Goal: Connect with others: Connect with others

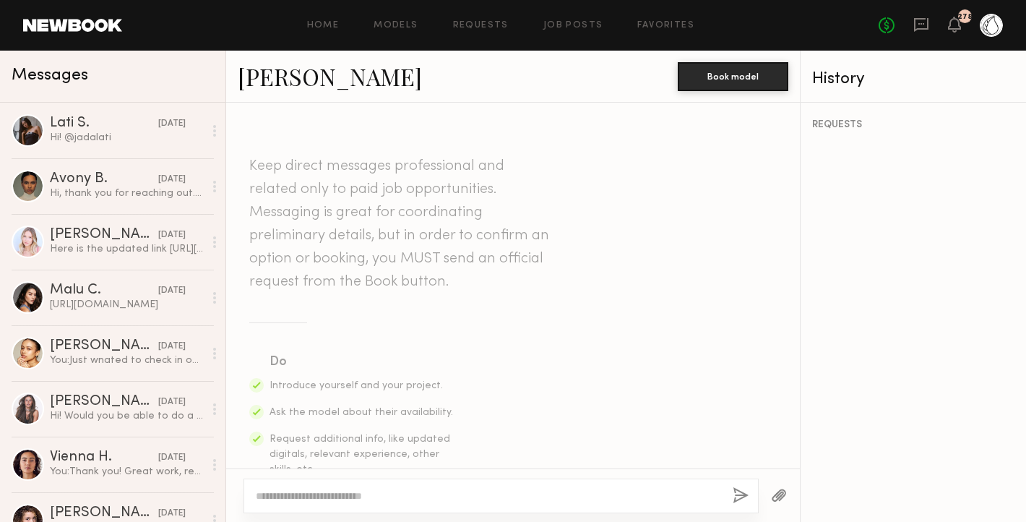
scroll to position [1262, 0]
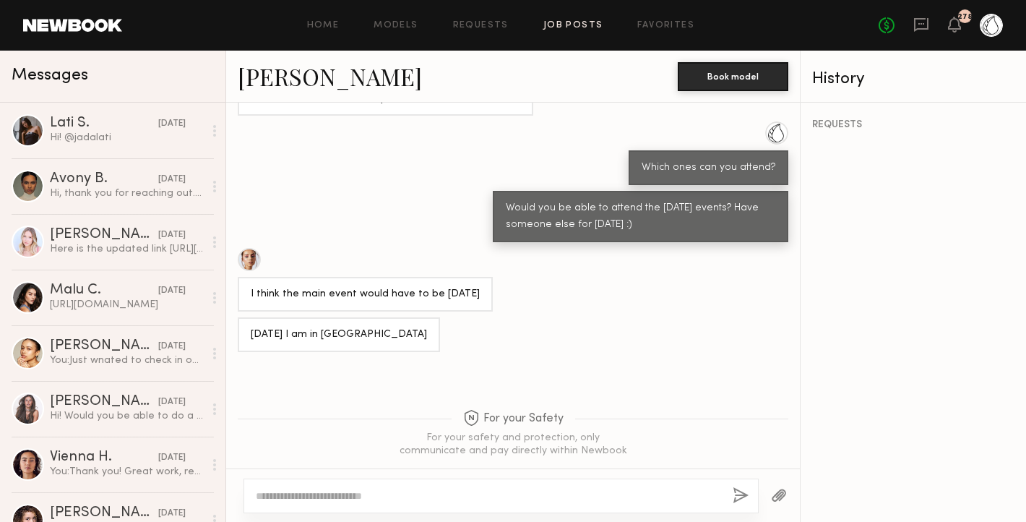
click at [559, 27] on link "Job Posts" at bounding box center [573, 25] width 60 height 9
click at [557, 25] on link "Job Posts" at bounding box center [573, 25] width 60 height 9
click at [565, 25] on link "Job Posts" at bounding box center [573, 25] width 60 height 9
click at [562, 25] on link "Job Posts" at bounding box center [573, 25] width 60 height 9
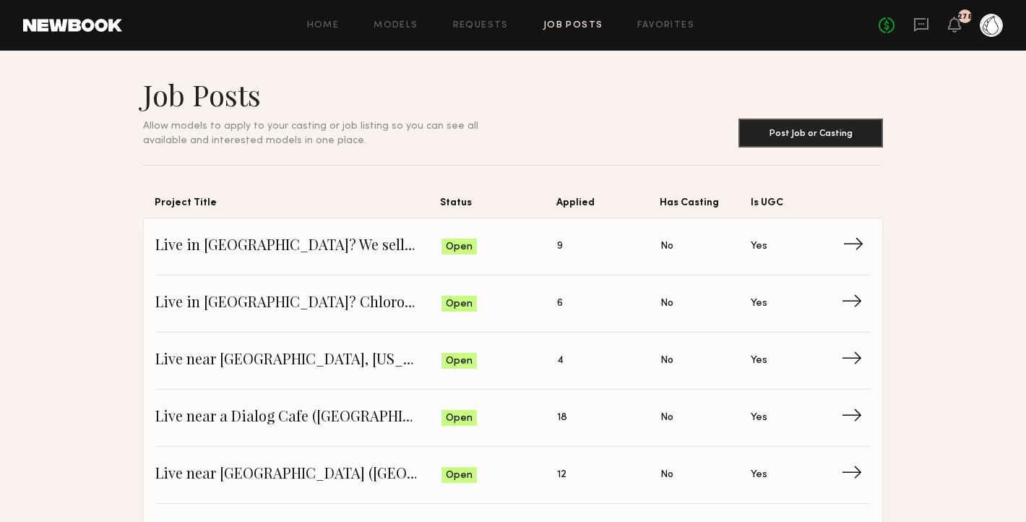
click at [289, 249] on span "Live in [GEOGRAPHIC_DATA]? We sell Chlorophyll Water at [GEOGRAPHIC_DATA]!" at bounding box center [298, 247] width 286 height 22
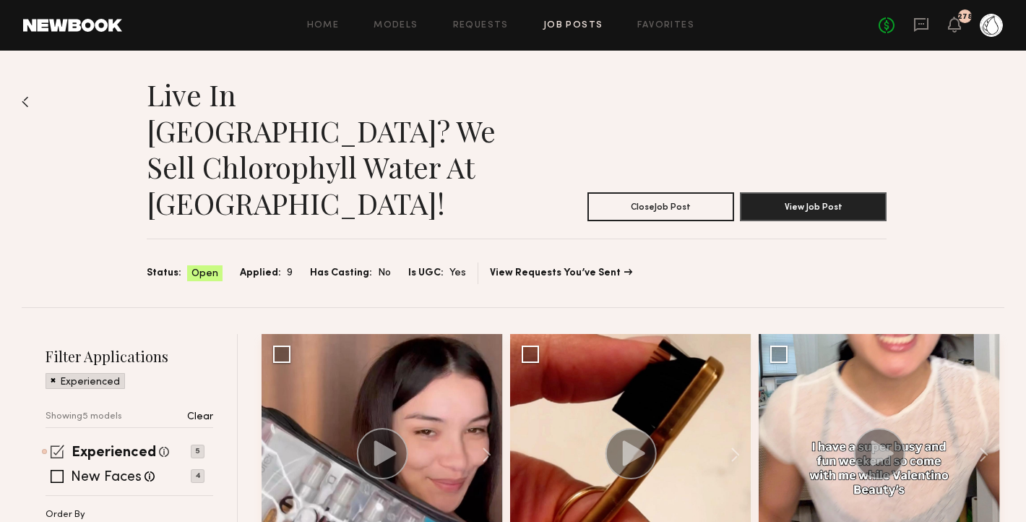
click at [58, 444] on span at bounding box center [58, 451] width 14 height 14
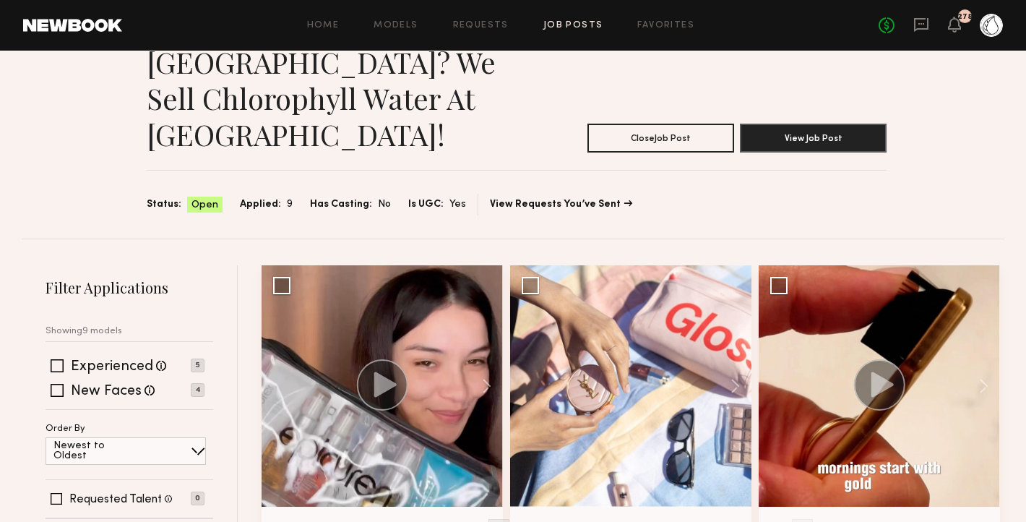
scroll to position [155, 0]
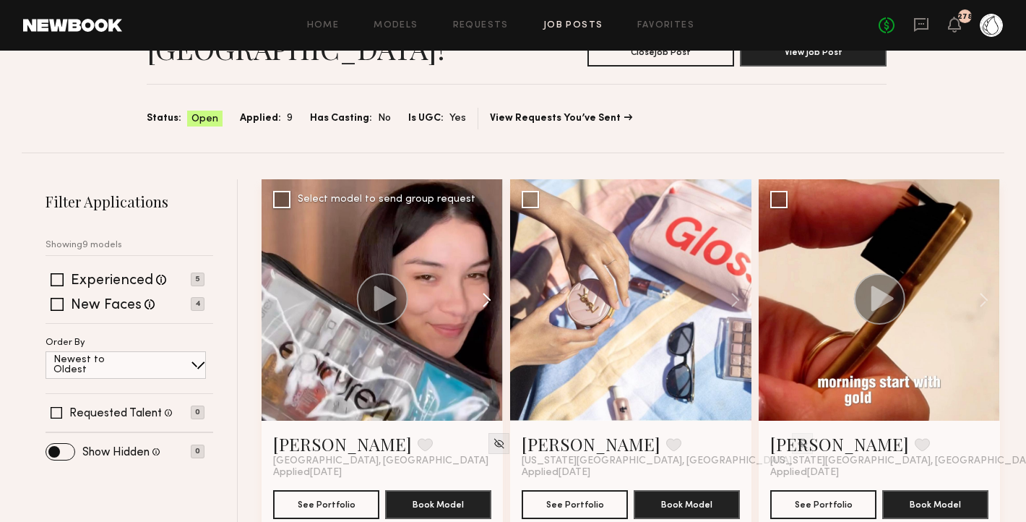
click at [481, 224] on button at bounding box center [480, 299] width 46 height 241
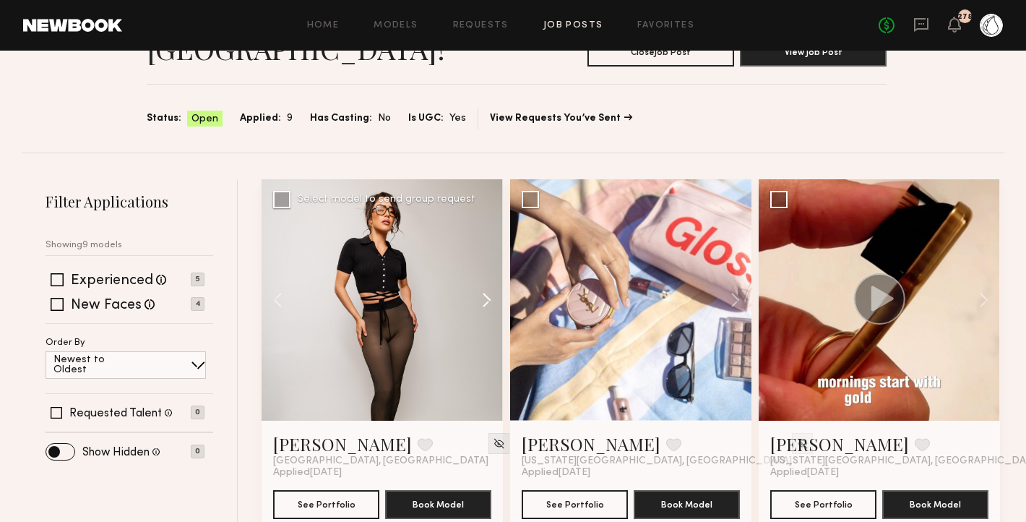
click at [481, 224] on button at bounding box center [480, 299] width 46 height 241
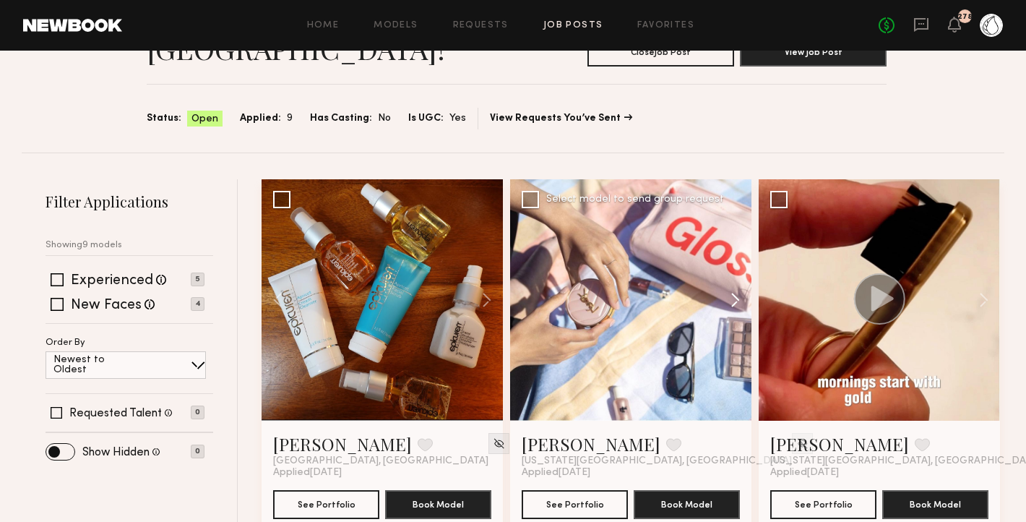
click at [744, 225] on button at bounding box center [728, 299] width 46 height 241
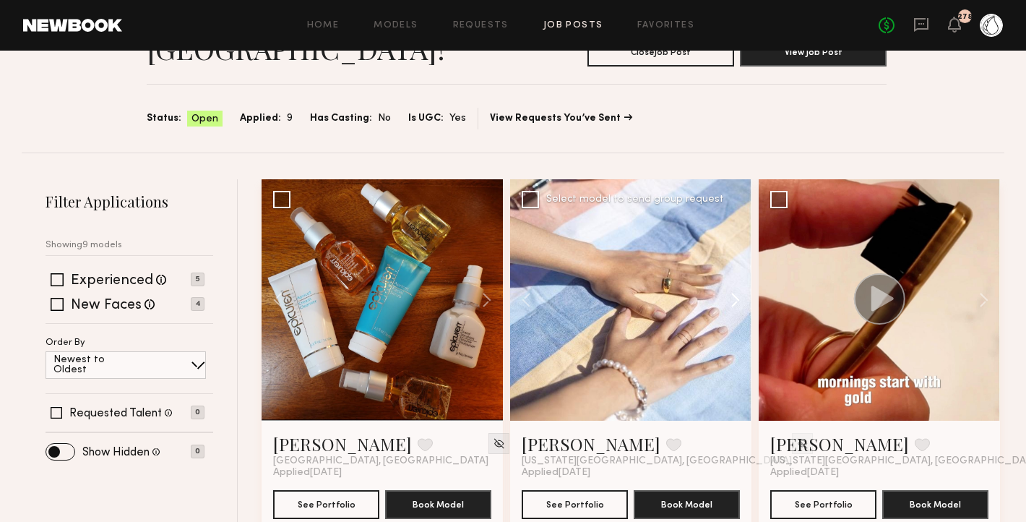
click at [744, 225] on button at bounding box center [728, 299] width 46 height 241
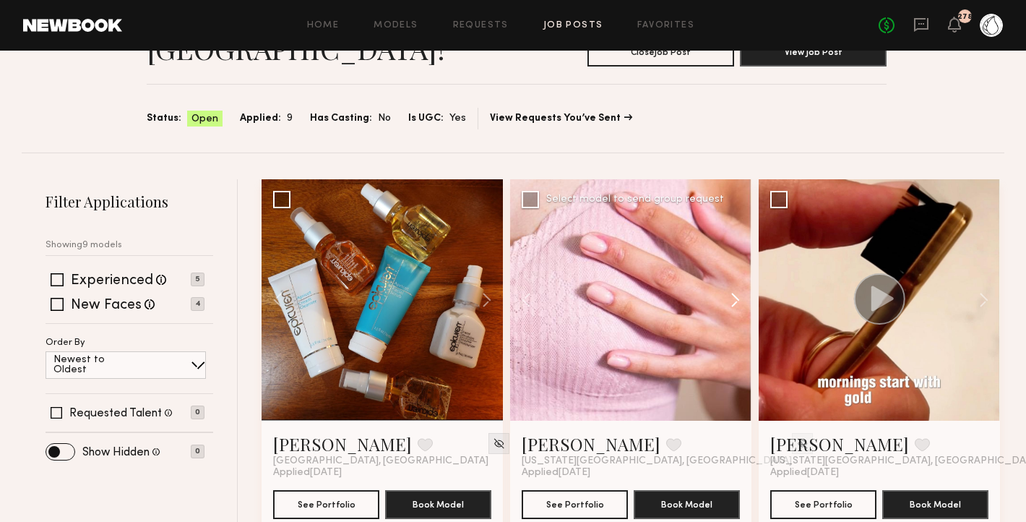
click at [744, 225] on button at bounding box center [728, 299] width 46 height 241
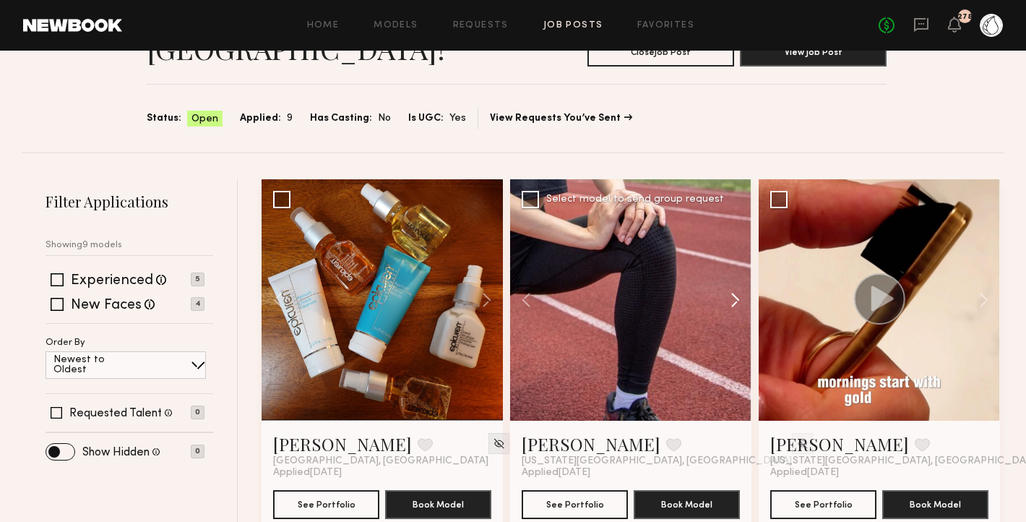
click at [744, 225] on button at bounding box center [728, 299] width 46 height 241
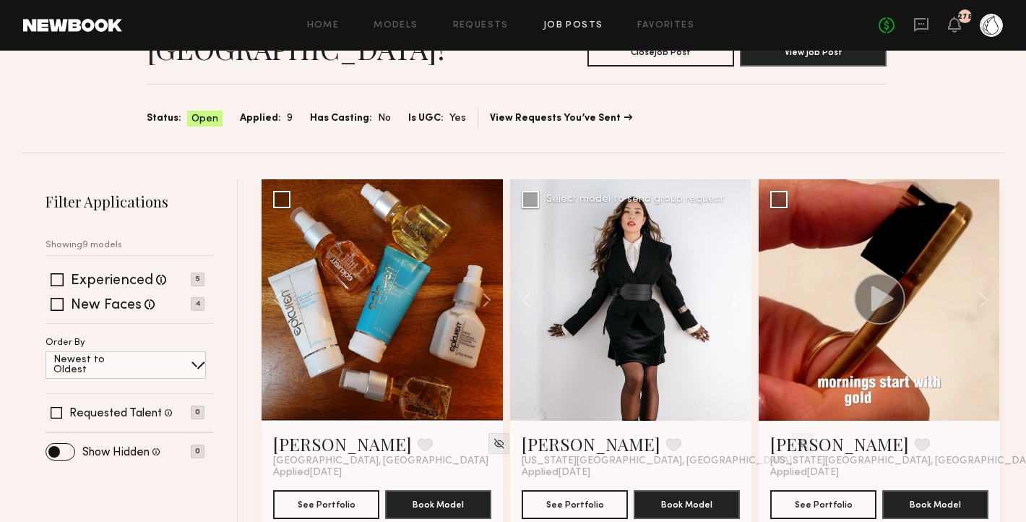
click at [744, 225] on button at bounding box center [728, 299] width 46 height 241
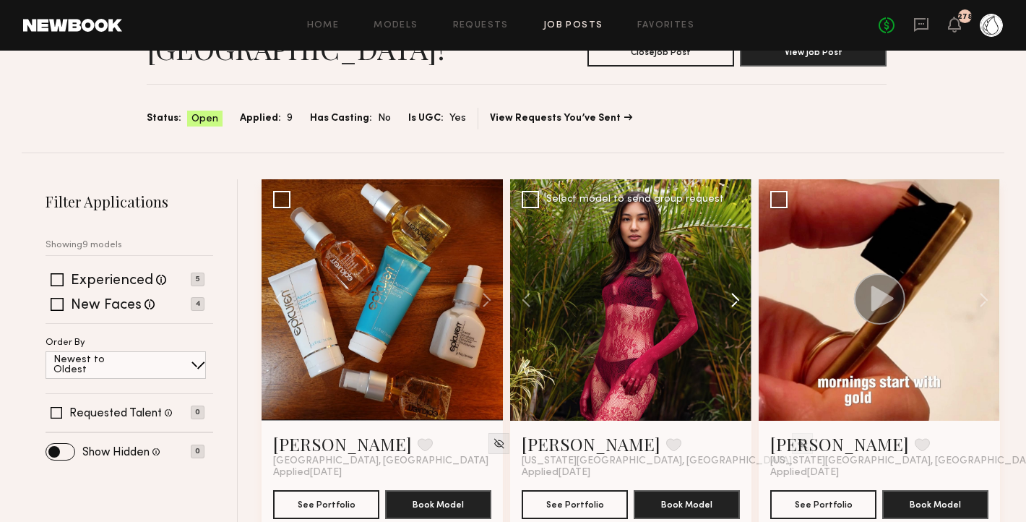
click at [744, 225] on button at bounding box center [728, 299] width 46 height 241
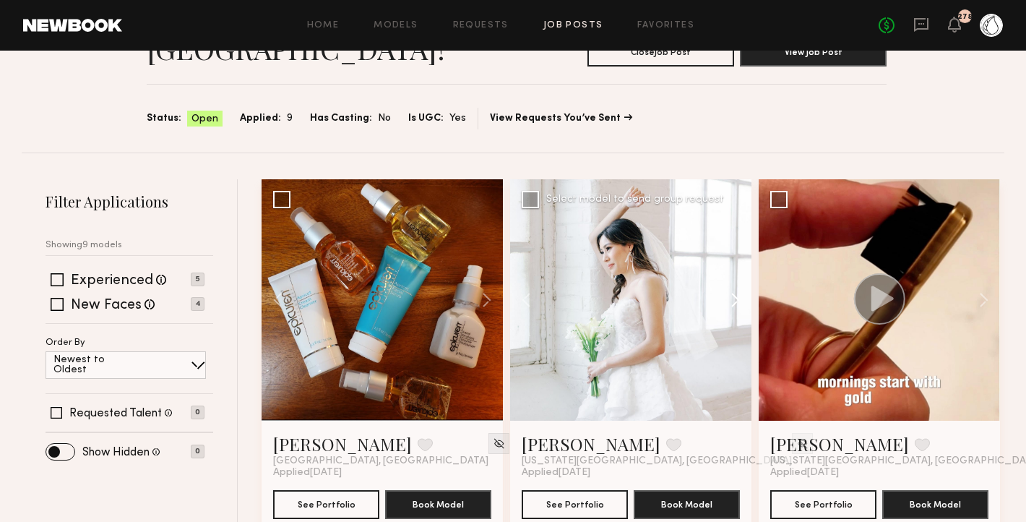
click at [744, 225] on button at bounding box center [728, 299] width 46 height 241
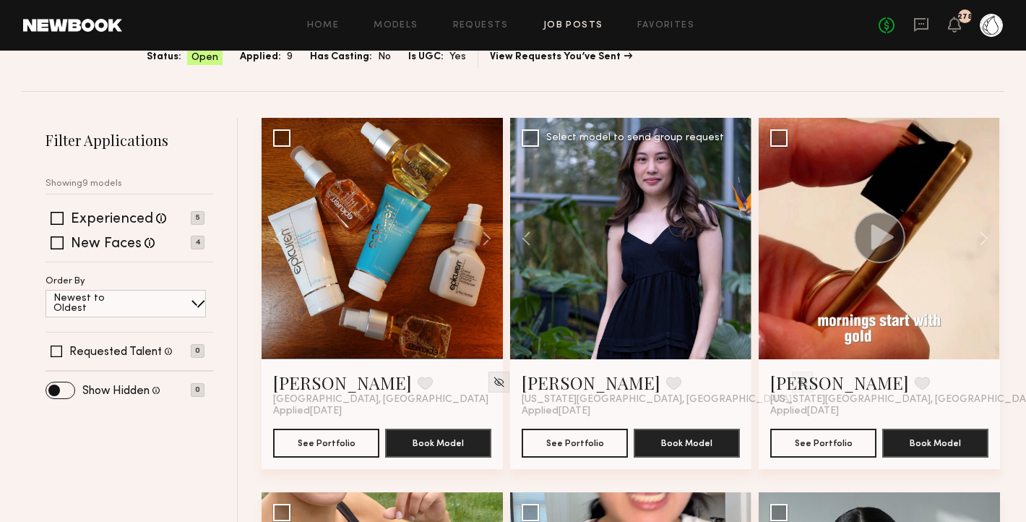
scroll to position [221, 0]
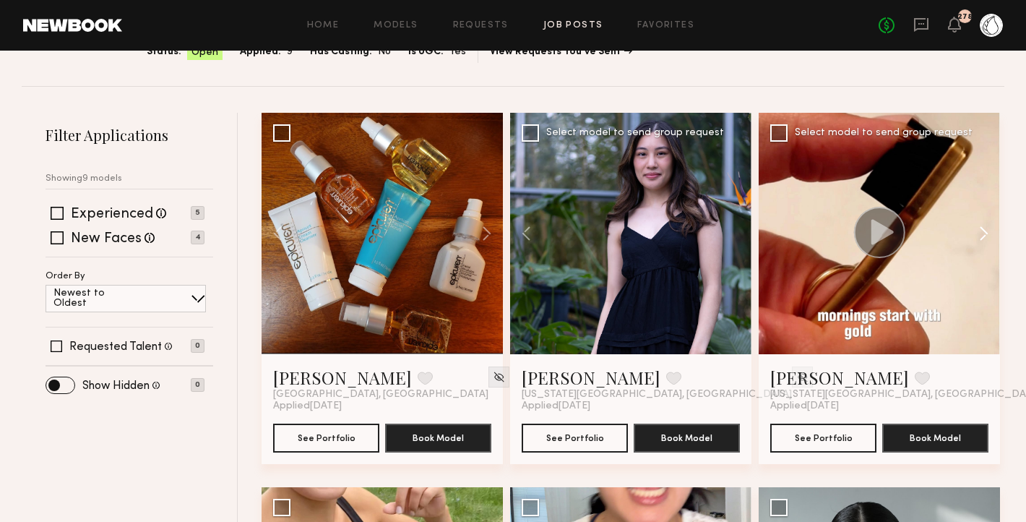
click at [985, 165] on button at bounding box center [977, 233] width 46 height 241
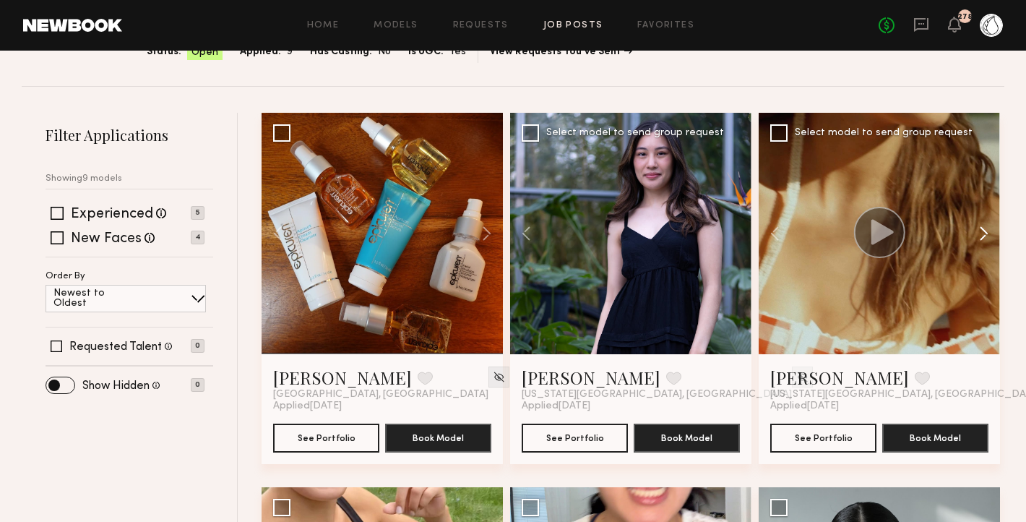
click at [985, 165] on button at bounding box center [977, 233] width 46 height 241
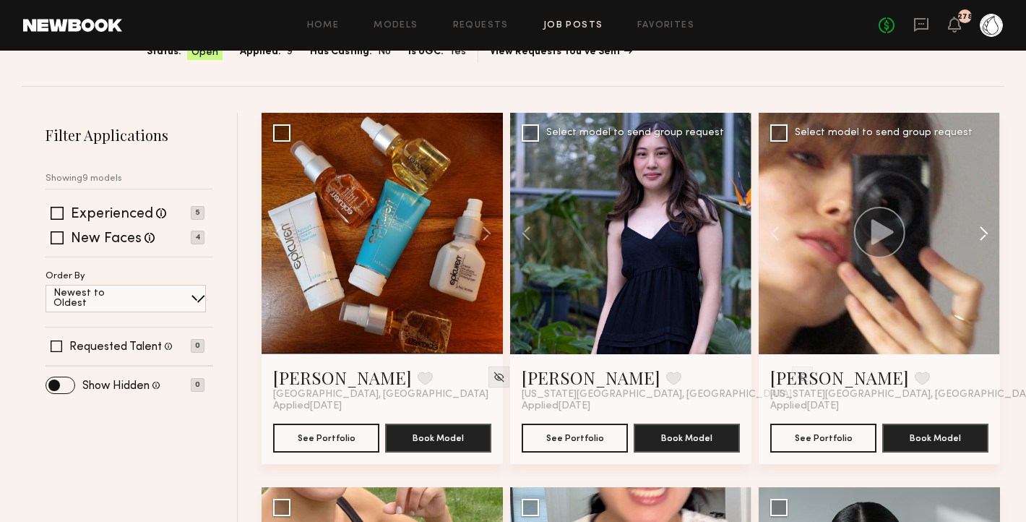
click at [985, 165] on button at bounding box center [977, 233] width 46 height 241
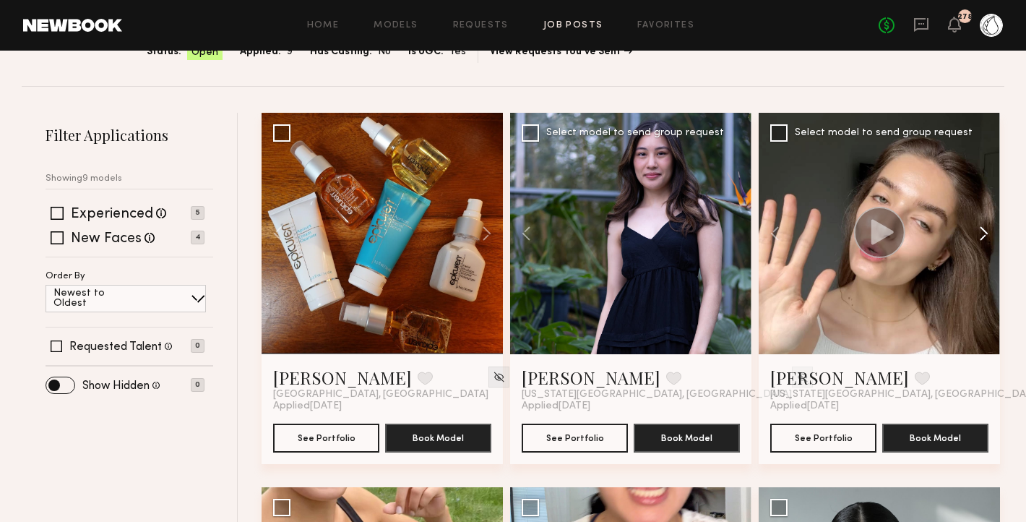
click at [985, 165] on button at bounding box center [977, 233] width 46 height 241
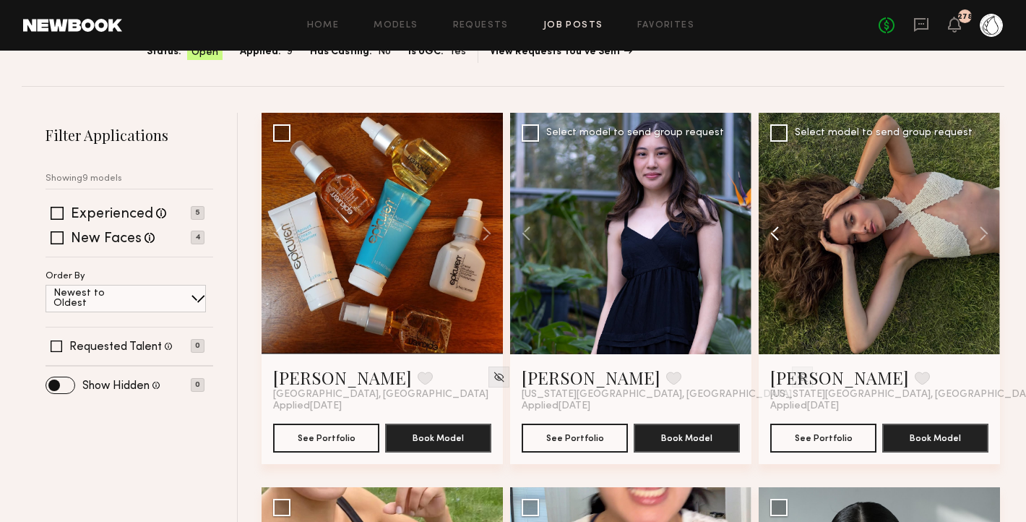
click at [774, 159] on button at bounding box center [782, 233] width 46 height 241
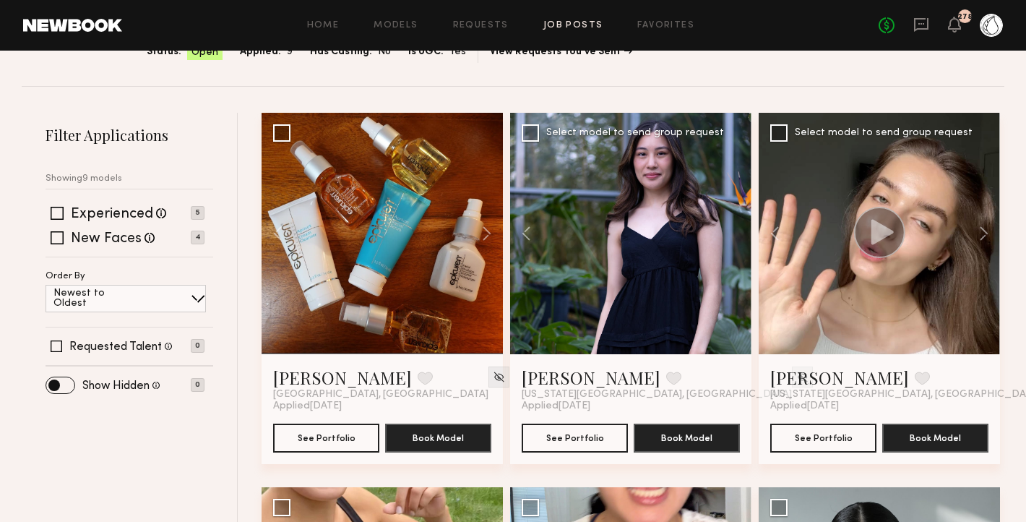
click at [867, 207] on circle at bounding box center [879, 232] width 51 height 51
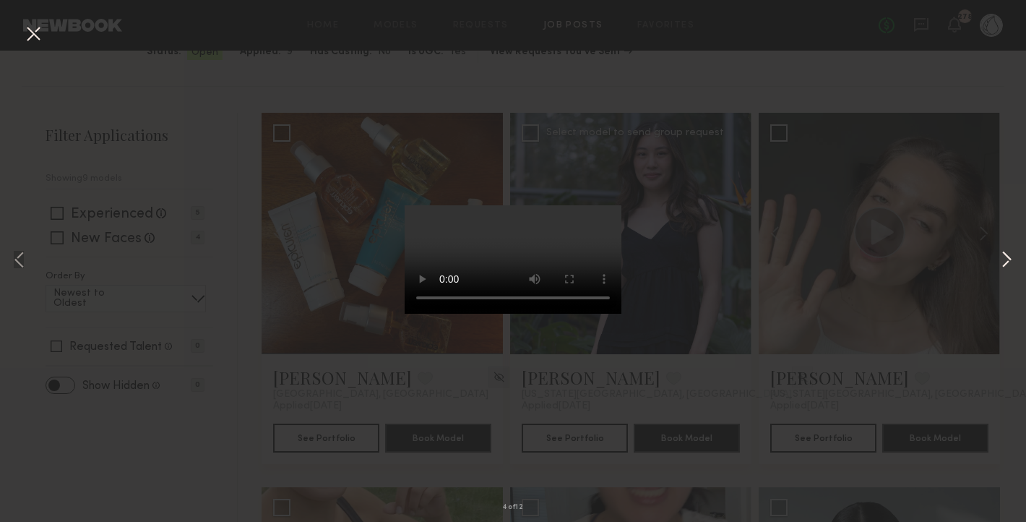
click at [1004, 261] on button at bounding box center [1006, 261] width 17 height 418
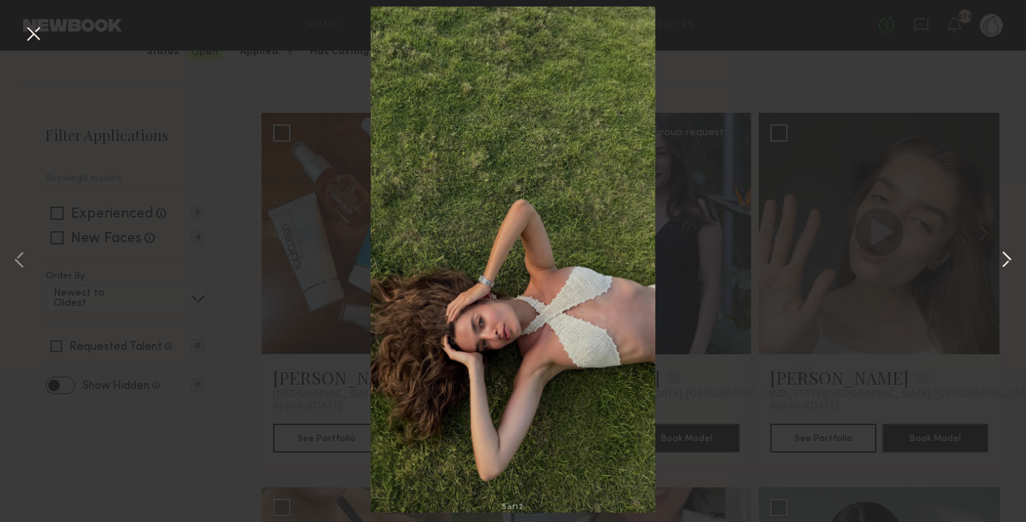
click at [1004, 261] on button at bounding box center [1006, 261] width 17 height 418
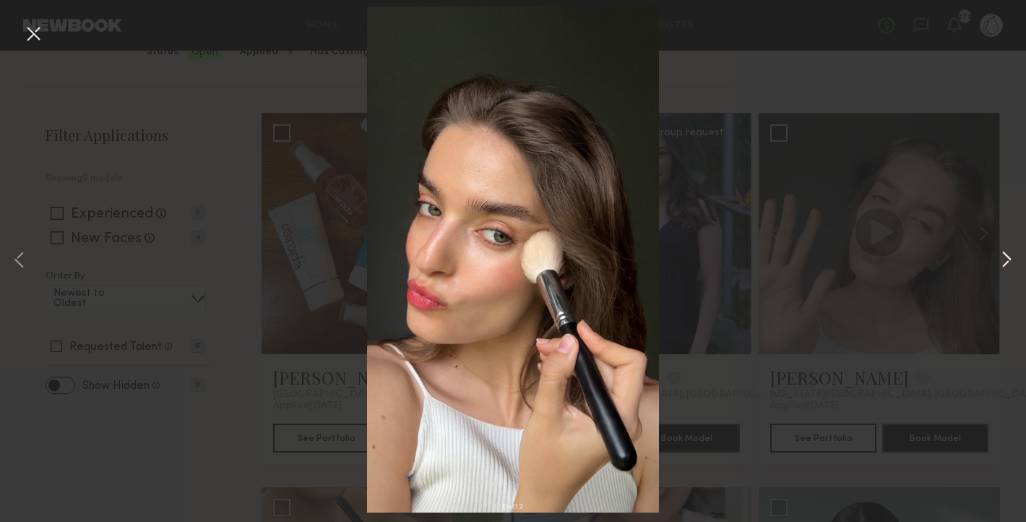
click at [1004, 261] on button at bounding box center [1006, 261] width 17 height 418
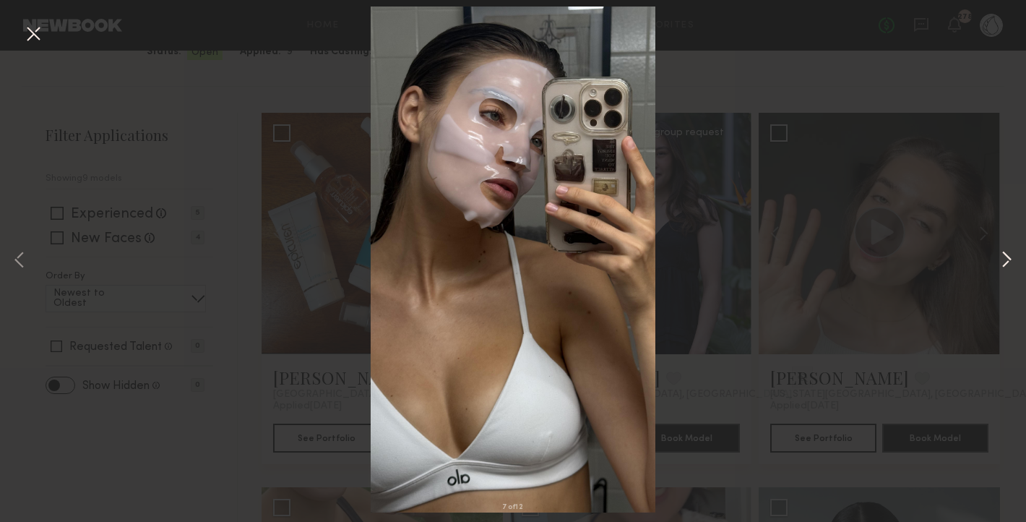
click at [1004, 261] on button at bounding box center [1006, 261] width 17 height 418
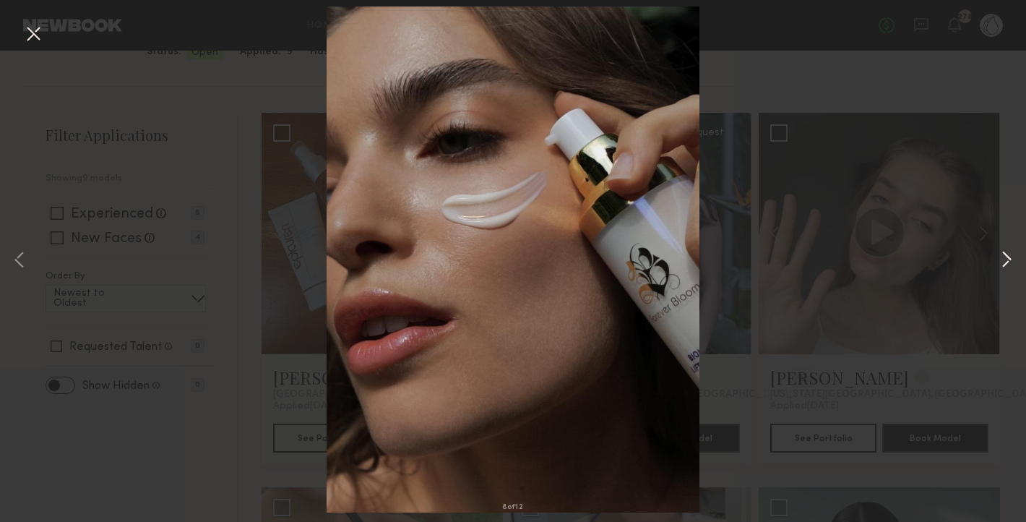
click at [1004, 261] on button at bounding box center [1006, 261] width 17 height 418
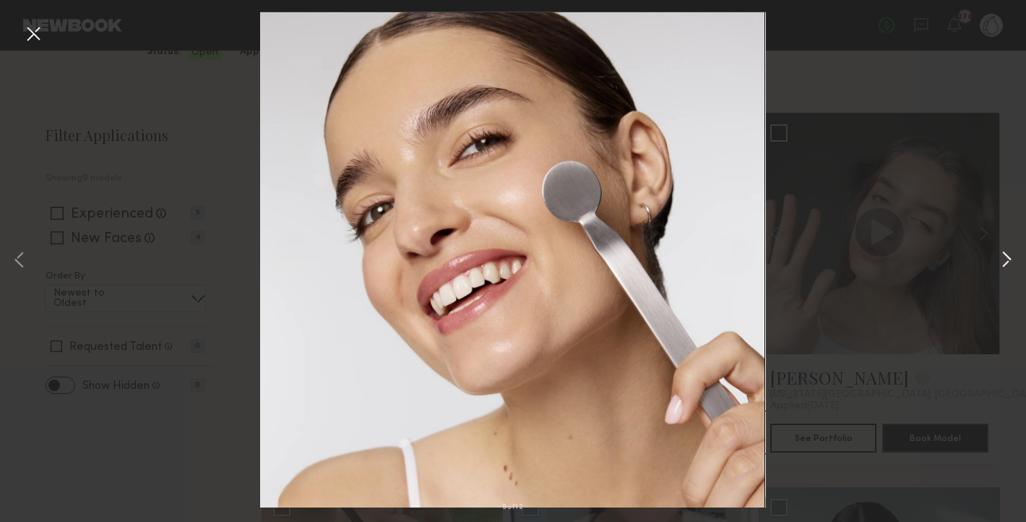
click at [1000, 261] on button at bounding box center [1006, 261] width 17 height 418
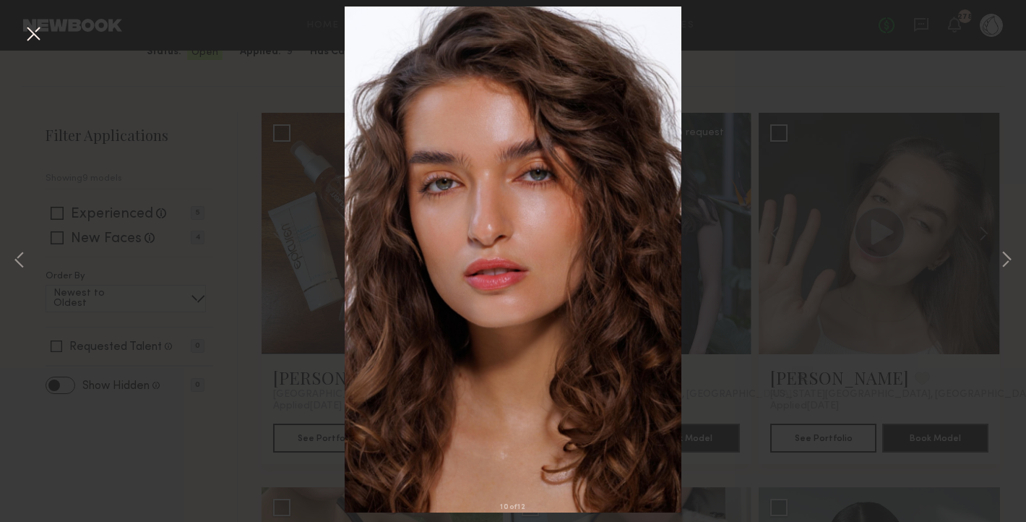
click at [920, 314] on div "10 of 12" at bounding box center [513, 261] width 1026 height 522
click at [41, 41] on button at bounding box center [33, 35] width 23 height 26
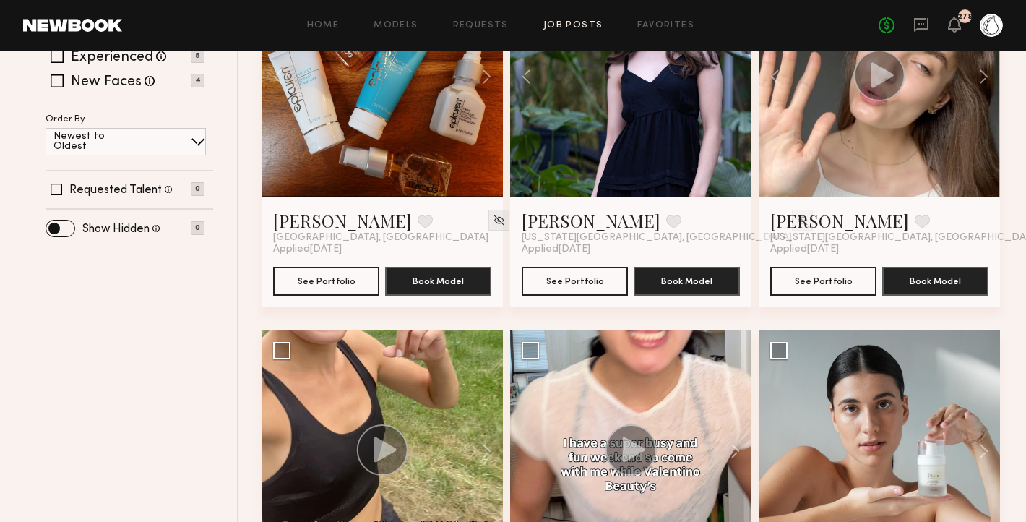
scroll to position [486, 0]
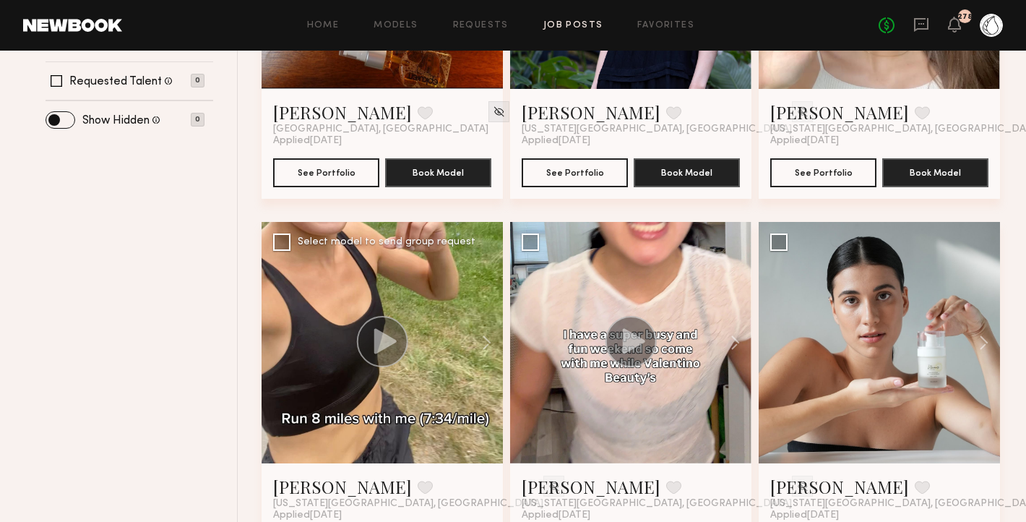
click at [391, 328] on icon at bounding box center [385, 340] width 22 height 25
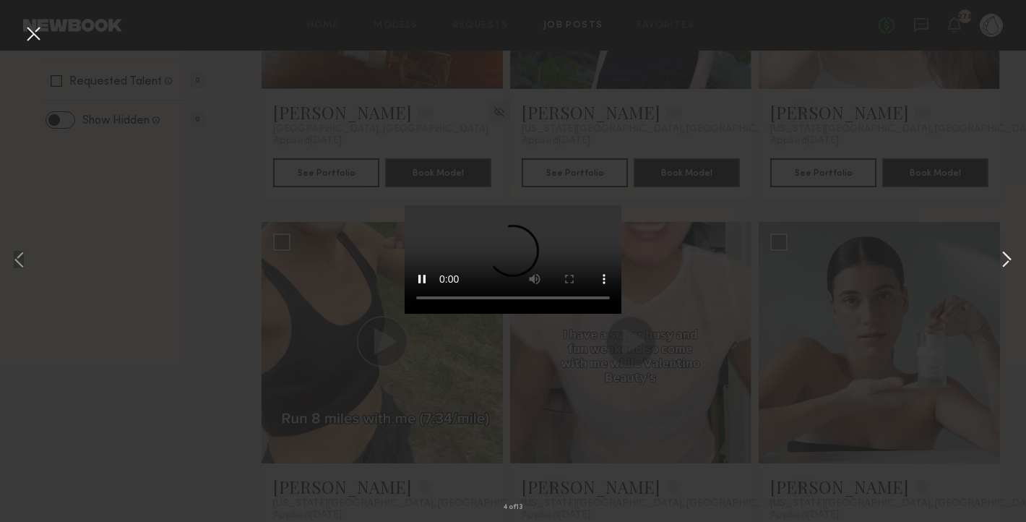
click at [1006, 258] on button at bounding box center [1006, 261] width 17 height 418
click at [1007, 258] on button at bounding box center [1006, 261] width 17 height 418
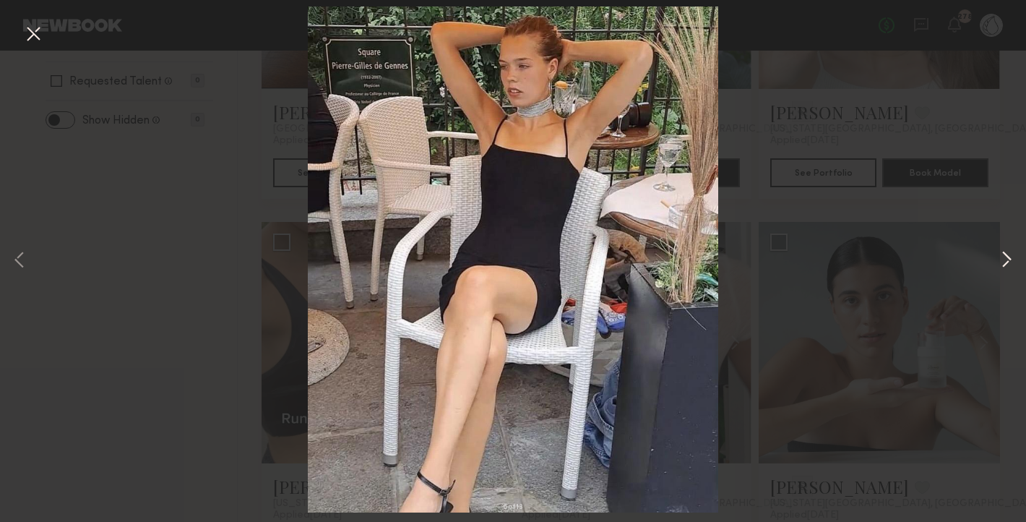
click at [1007, 258] on button at bounding box center [1006, 261] width 17 height 418
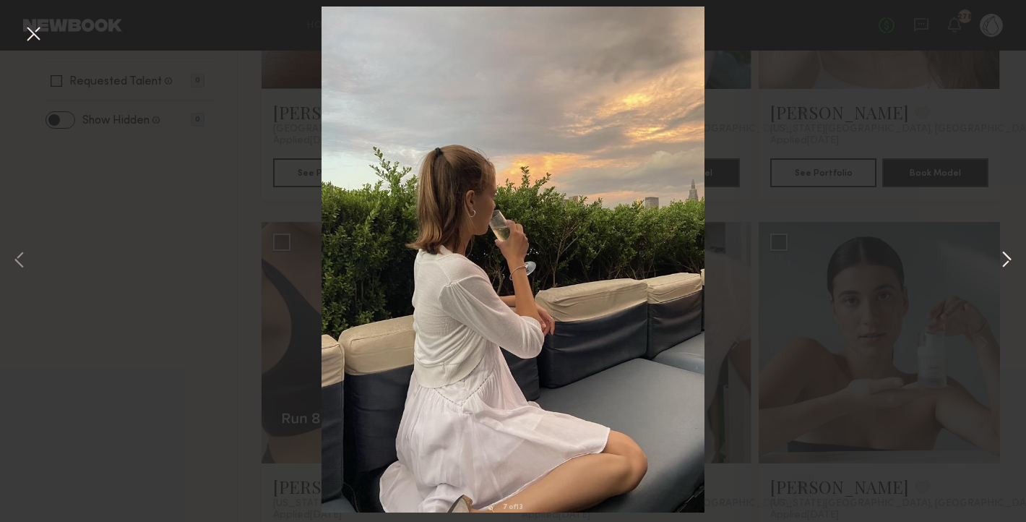
click at [1011, 262] on button at bounding box center [1006, 261] width 17 height 418
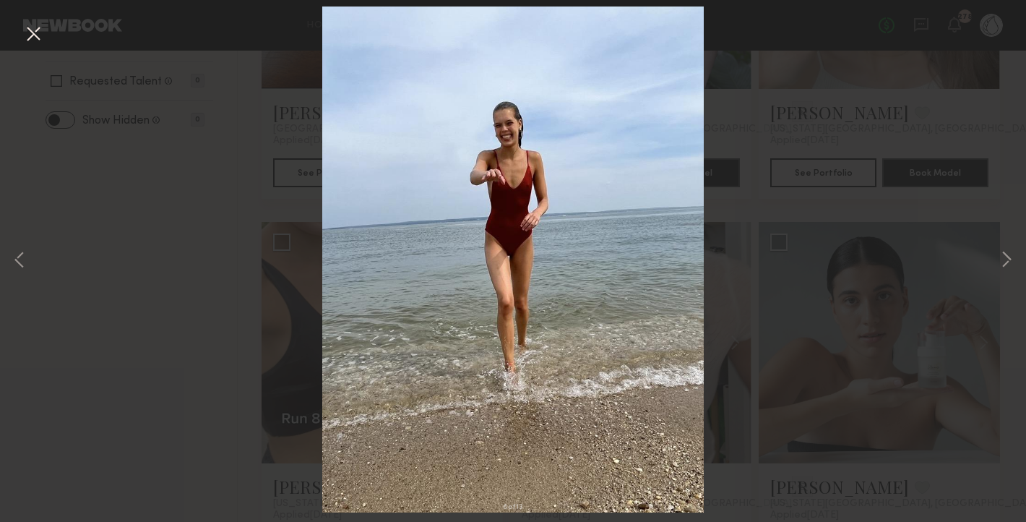
click at [823, 152] on div "8 of 13" at bounding box center [513, 261] width 1026 height 522
click at [29, 28] on button at bounding box center [33, 35] width 23 height 26
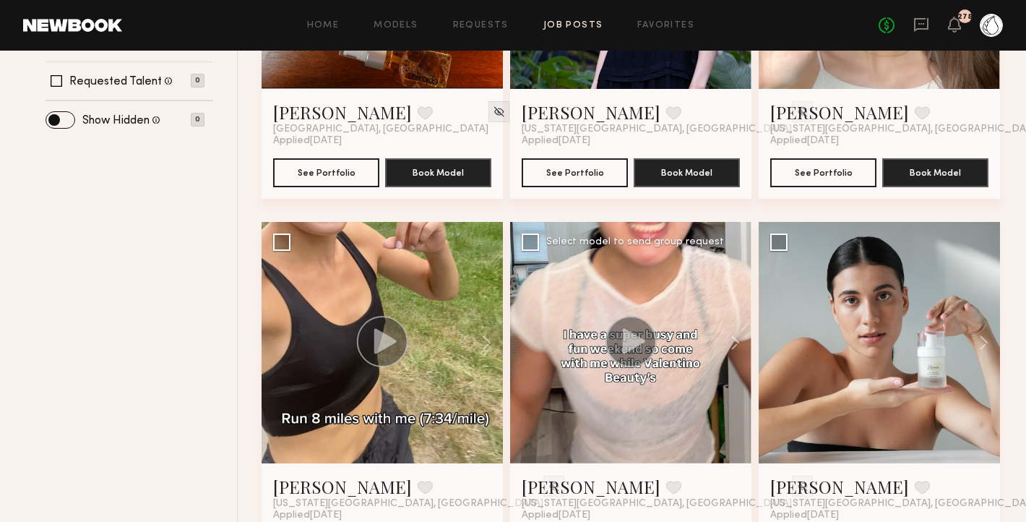
click at [635, 316] on circle at bounding box center [631, 341] width 51 height 51
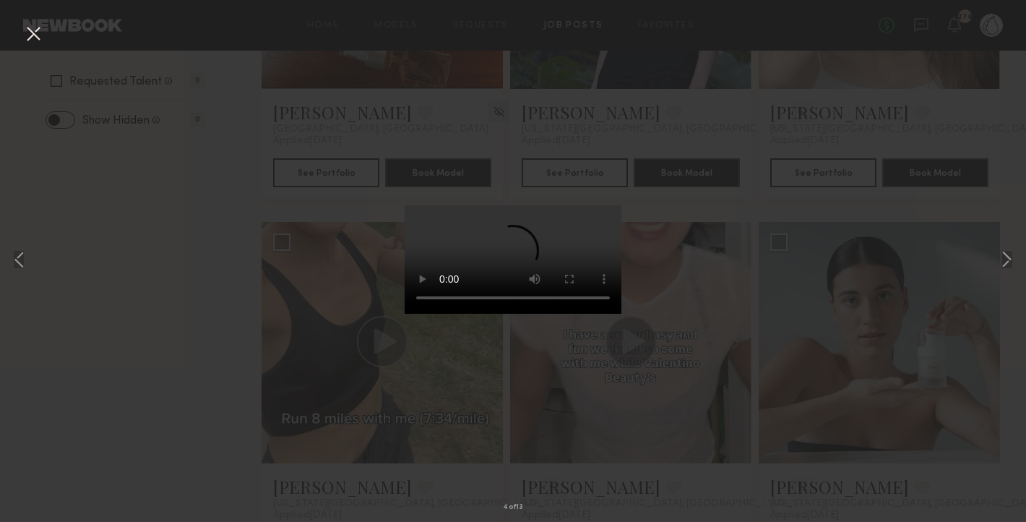
click at [32, 37] on button at bounding box center [33, 35] width 23 height 26
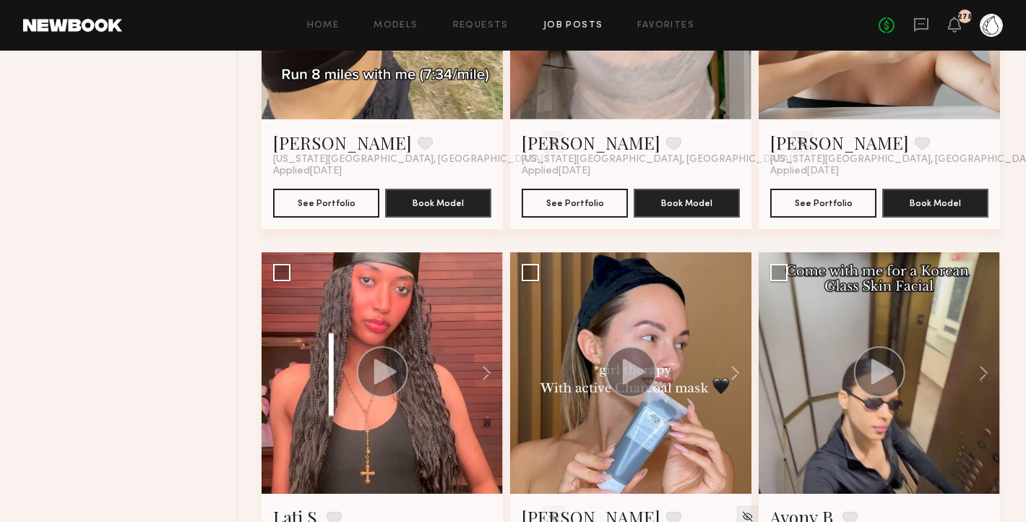
scroll to position [863, 0]
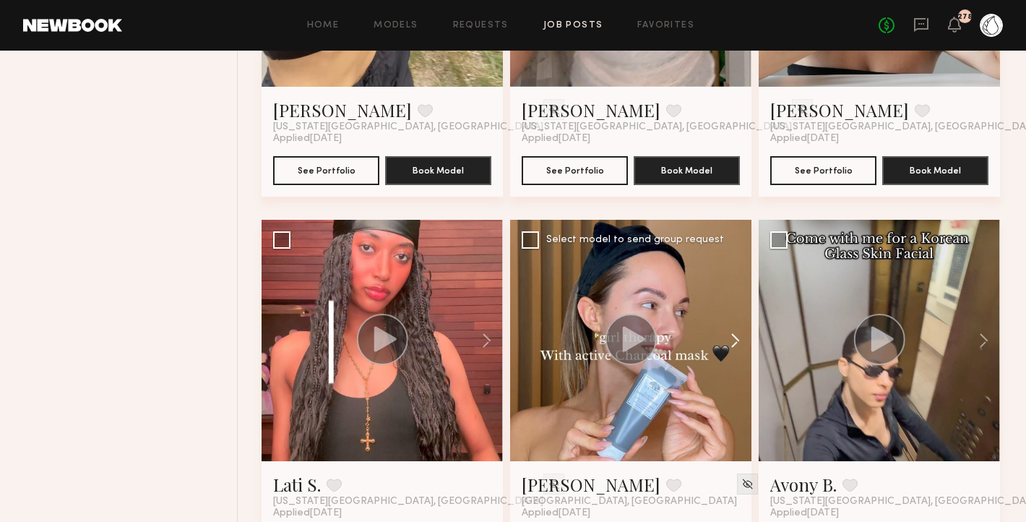
click at [729, 269] on button at bounding box center [728, 340] width 46 height 241
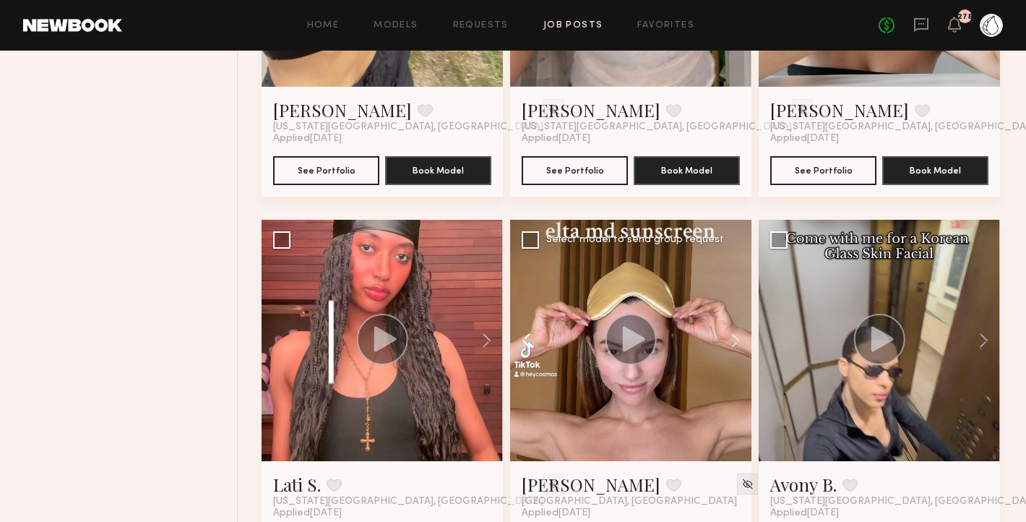
click at [526, 269] on button at bounding box center [533, 340] width 46 height 241
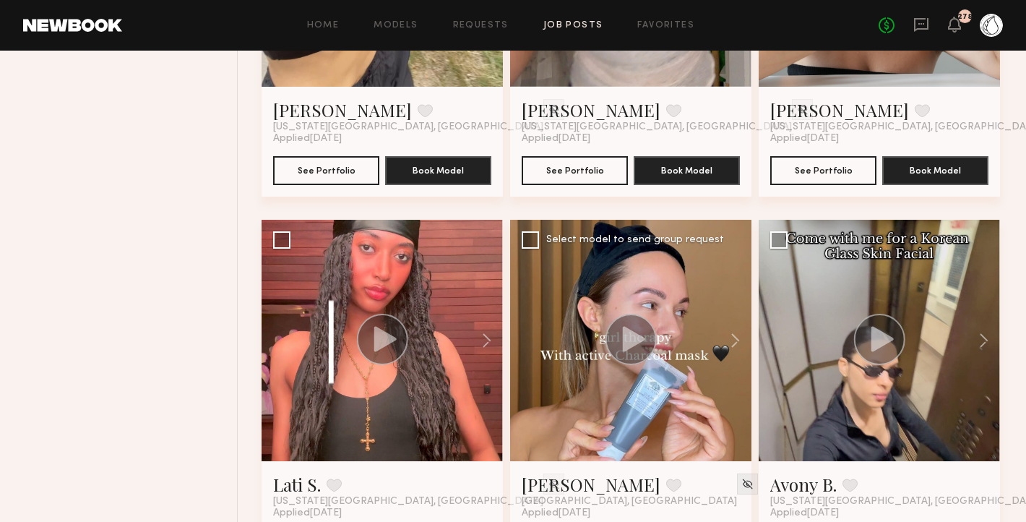
click at [641, 314] on circle at bounding box center [631, 339] width 51 height 51
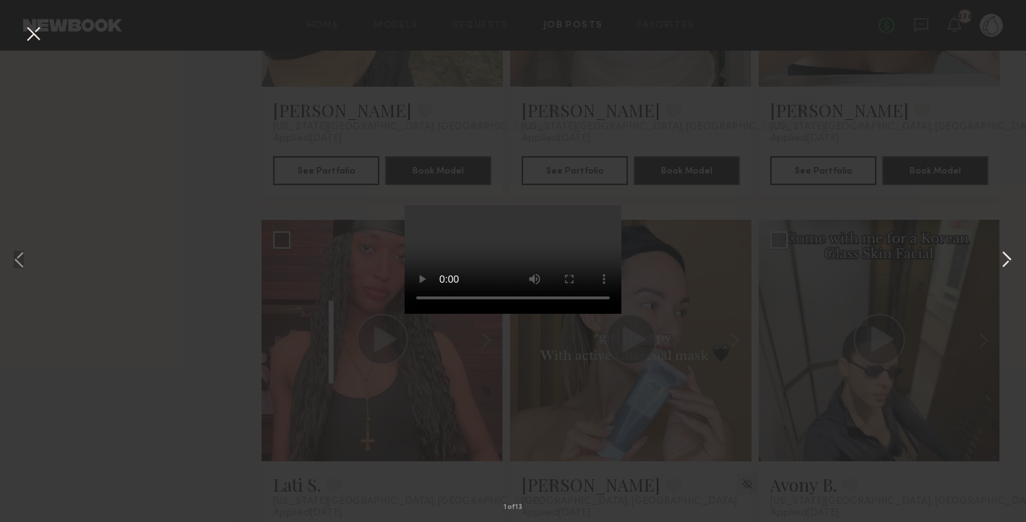
click at [1005, 259] on button at bounding box center [1006, 261] width 17 height 418
click at [1000, 266] on button at bounding box center [1006, 261] width 17 height 418
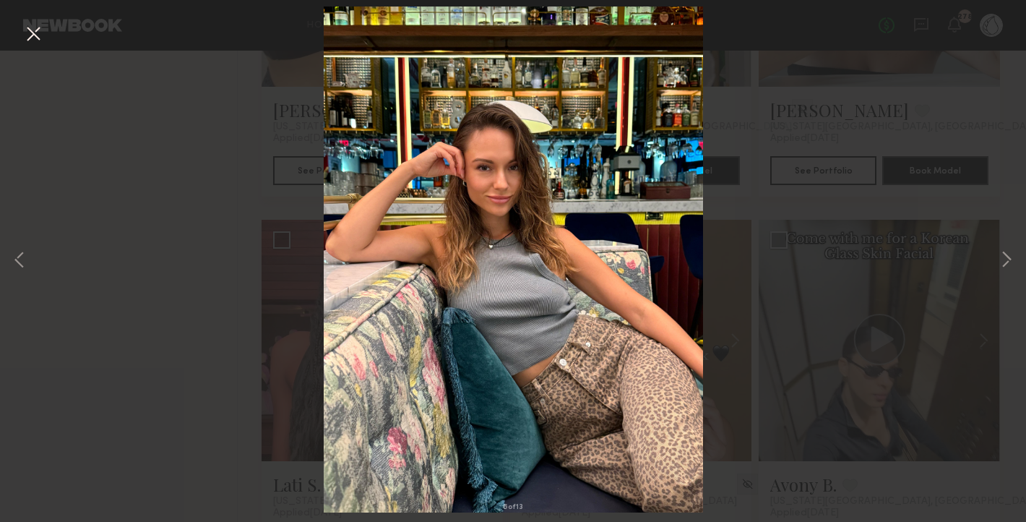
click at [230, 315] on div "6 of 13" at bounding box center [513, 261] width 1026 height 522
click at [26, 33] on button at bounding box center [33, 35] width 23 height 26
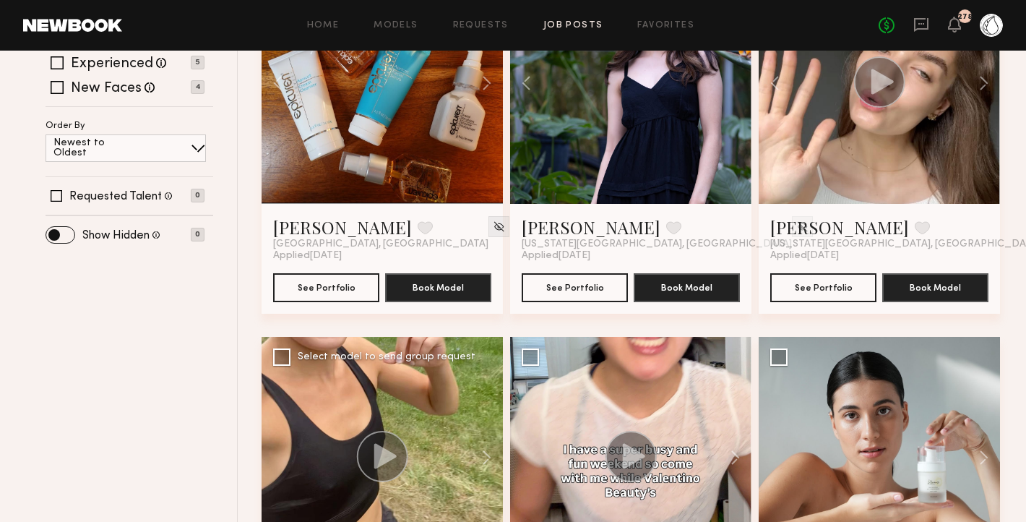
scroll to position [364, 0]
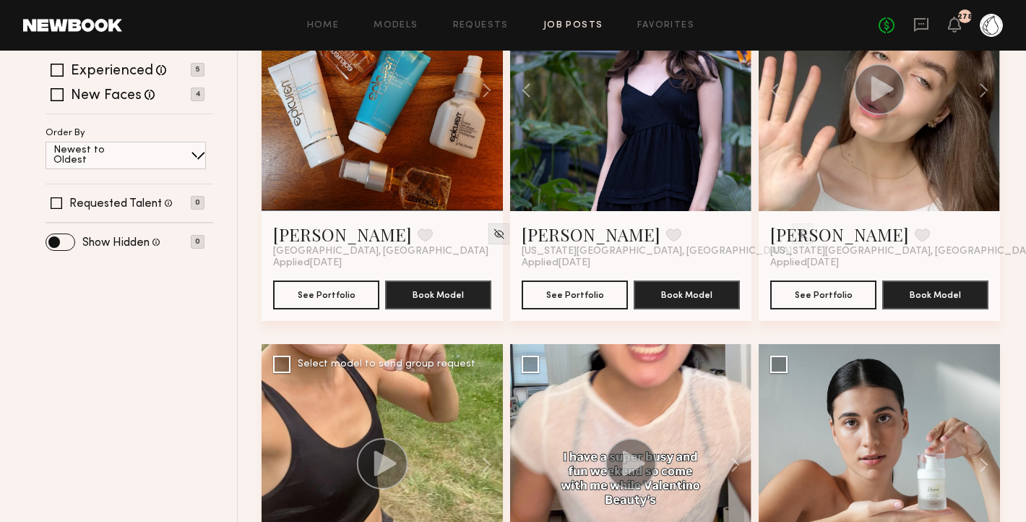
click at [375, 450] on icon at bounding box center [385, 462] width 22 height 25
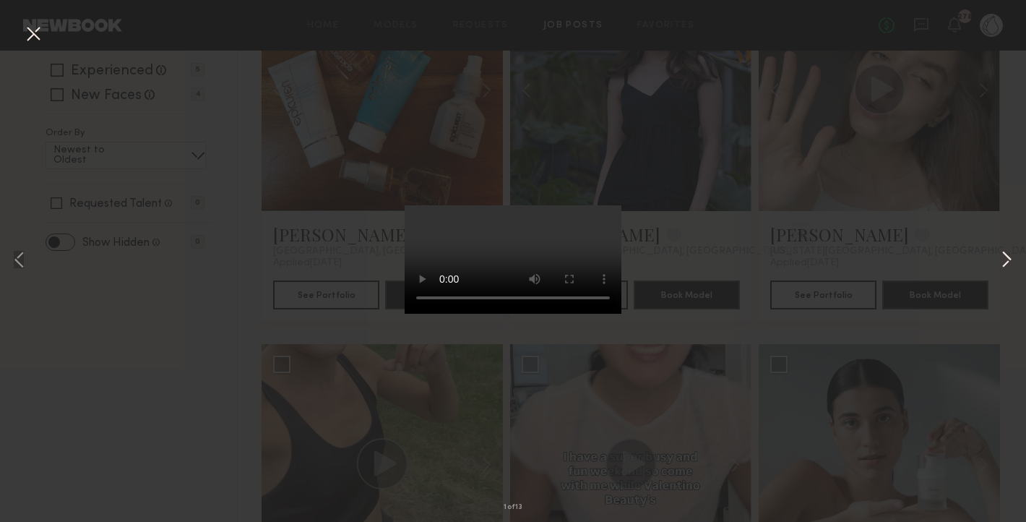
click at [1008, 263] on button at bounding box center [1006, 261] width 17 height 418
click at [21, 260] on button at bounding box center [19, 261] width 17 height 418
click at [179, 314] on div "3 of 13" at bounding box center [513, 261] width 1026 height 522
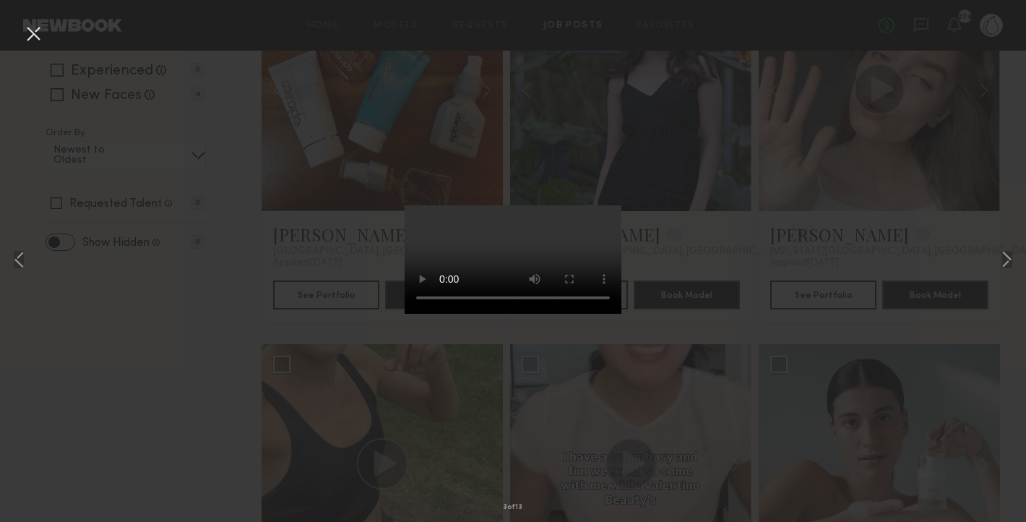
click at [31, 37] on button at bounding box center [33, 35] width 23 height 26
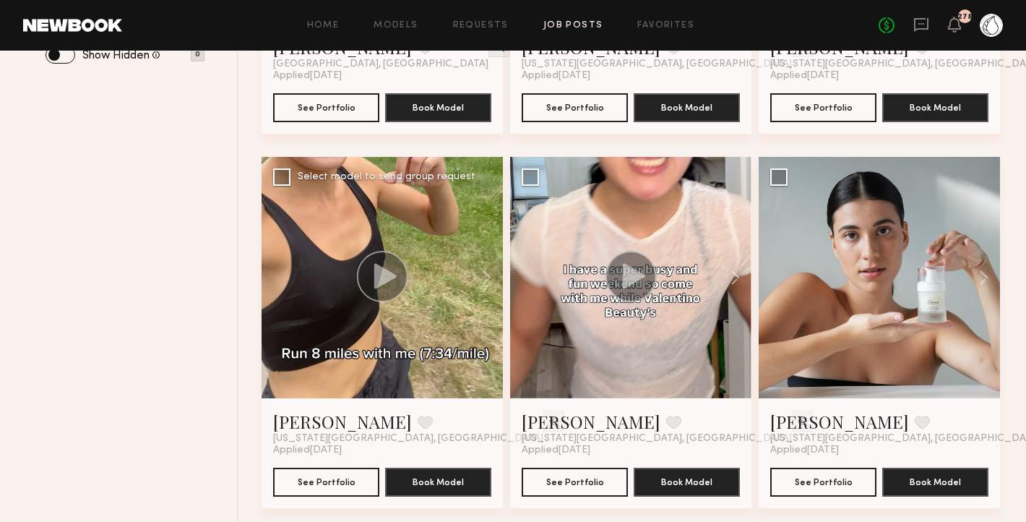
scroll to position [599, 0]
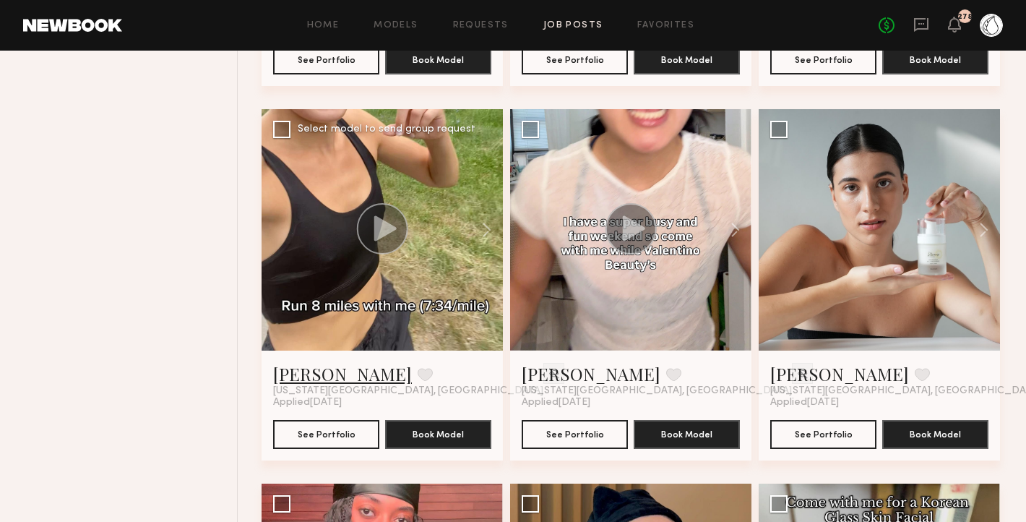
click at [304, 362] on link "Anna G." at bounding box center [342, 373] width 139 height 23
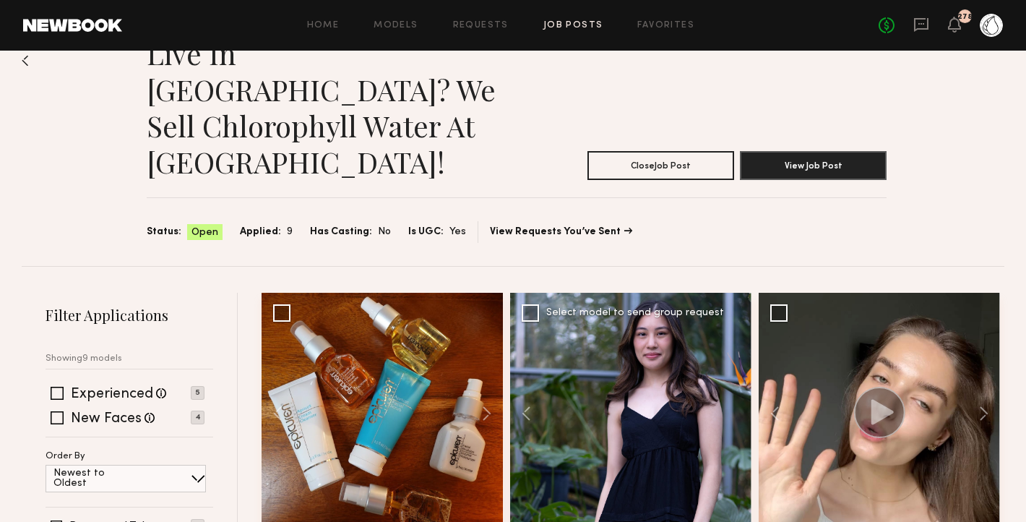
scroll to position [35, 0]
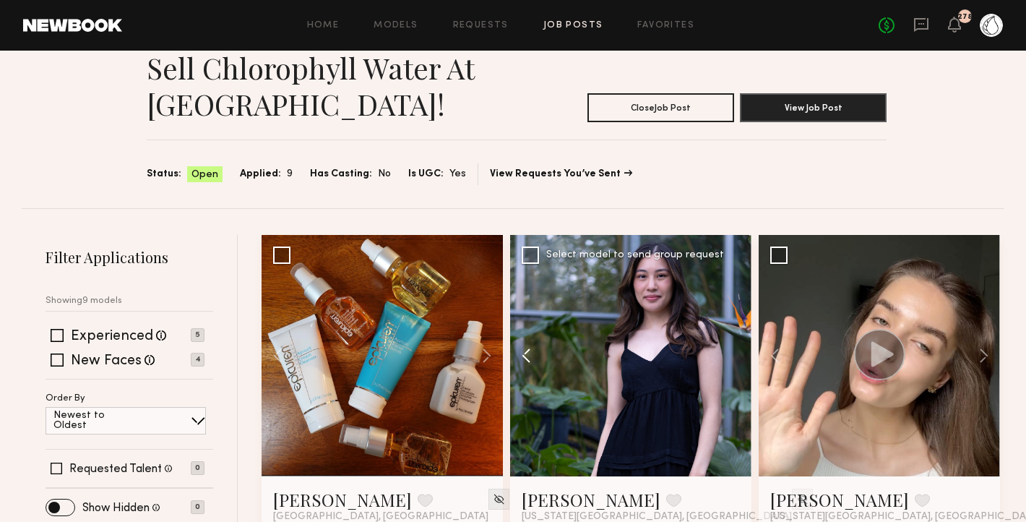
scroll to position [146, 0]
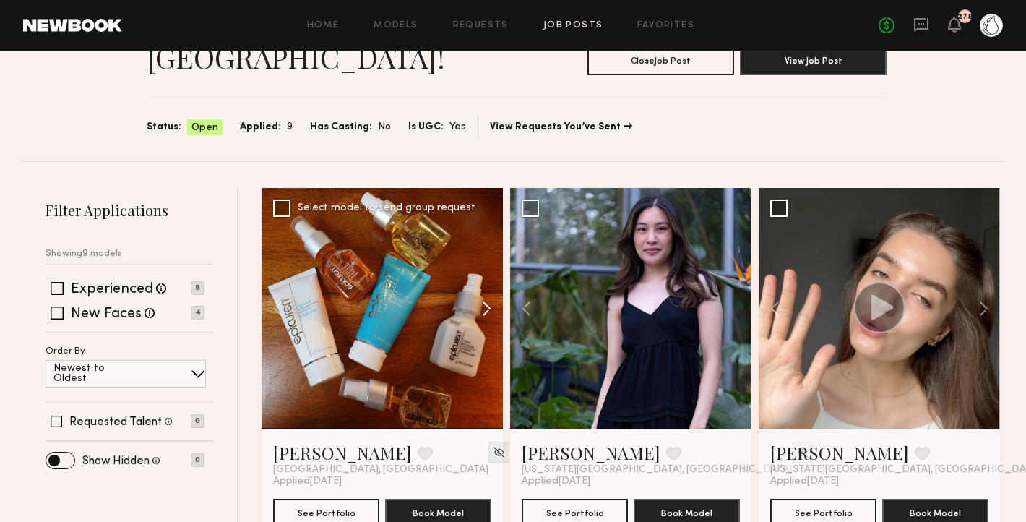
click at [478, 230] on button at bounding box center [480, 308] width 46 height 241
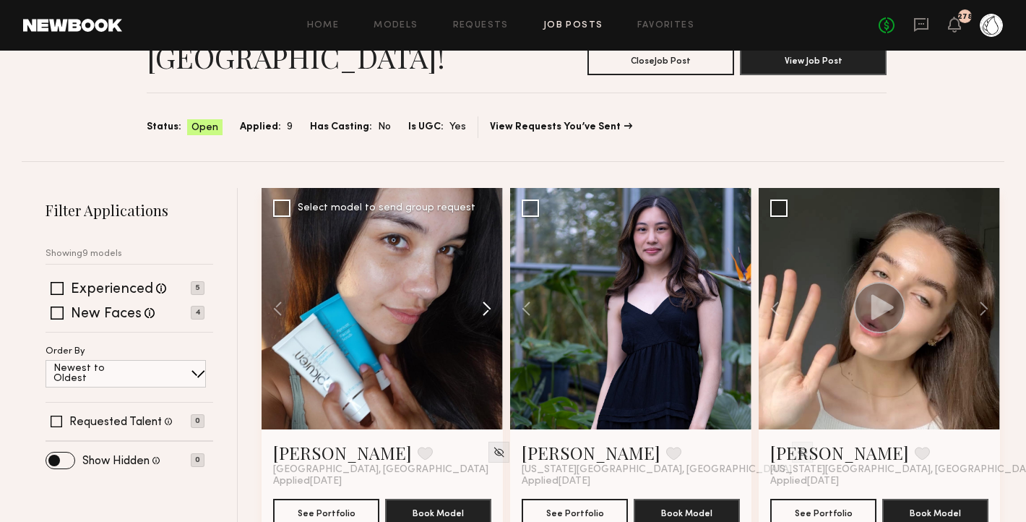
click at [478, 230] on button at bounding box center [480, 308] width 46 height 241
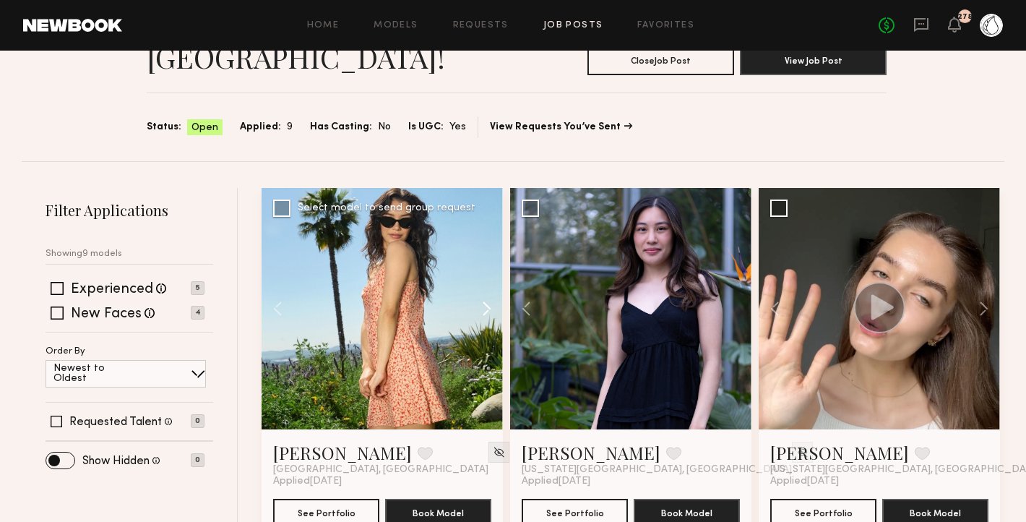
click at [478, 230] on button at bounding box center [480, 308] width 46 height 241
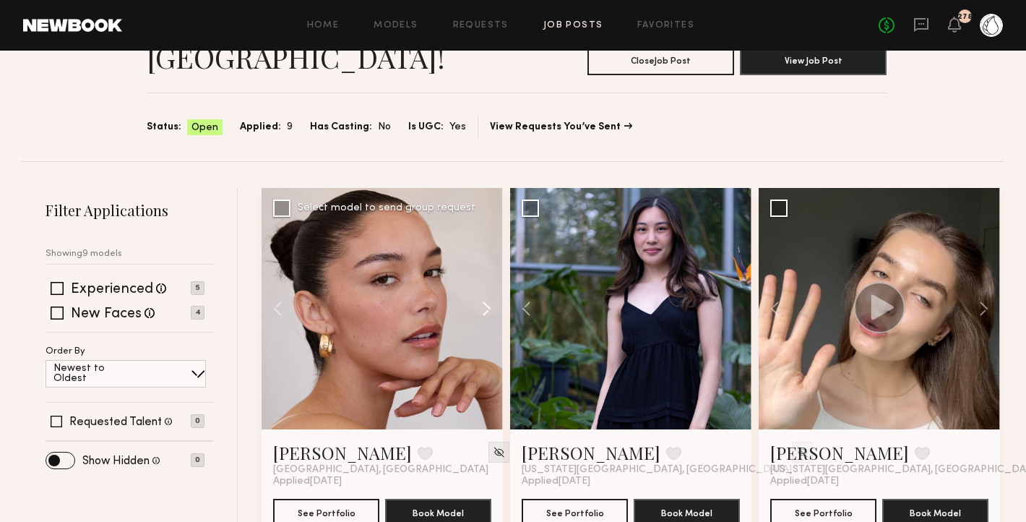
click at [478, 230] on button at bounding box center [480, 308] width 46 height 241
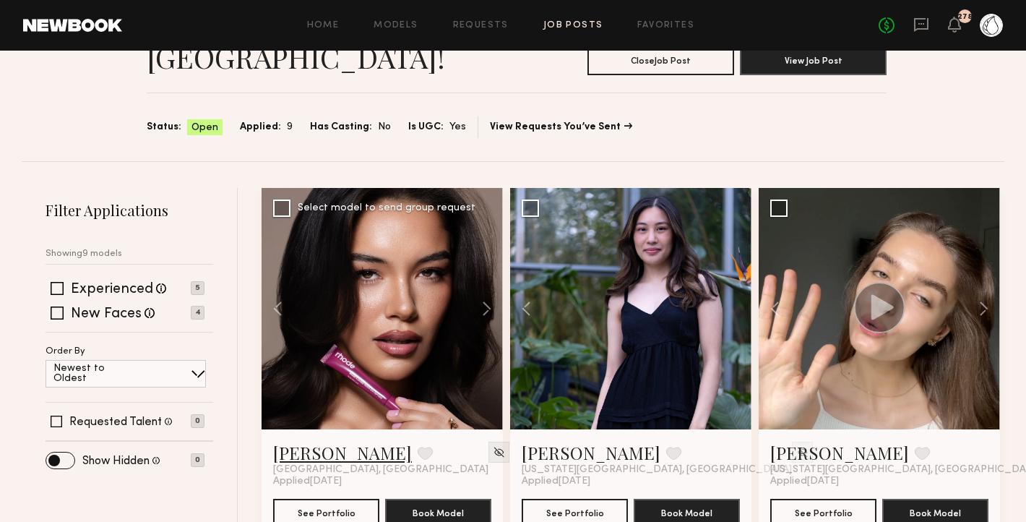
click at [311, 441] on link "Vanessa B." at bounding box center [342, 452] width 139 height 23
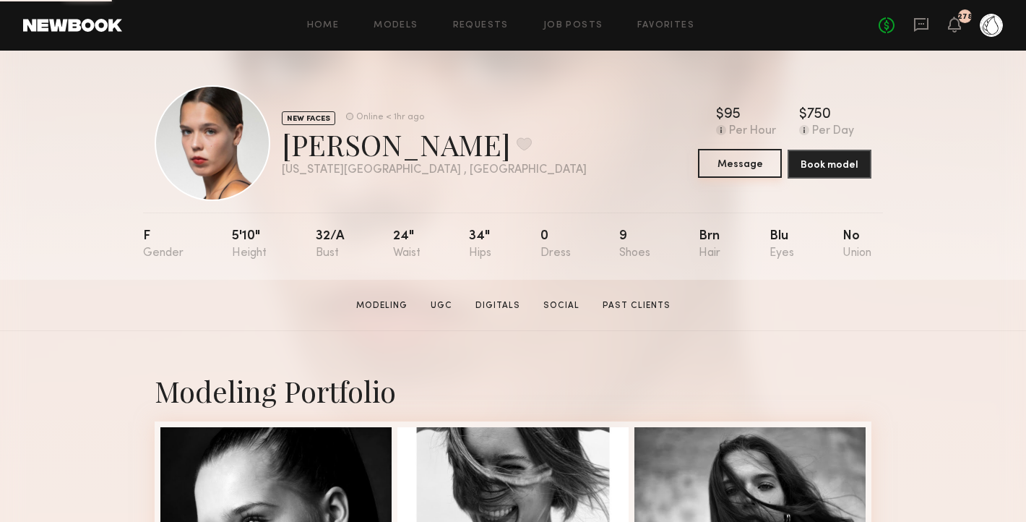
click at [714, 168] on button "Message" at bounding box center [740, 163] width 84 height 29
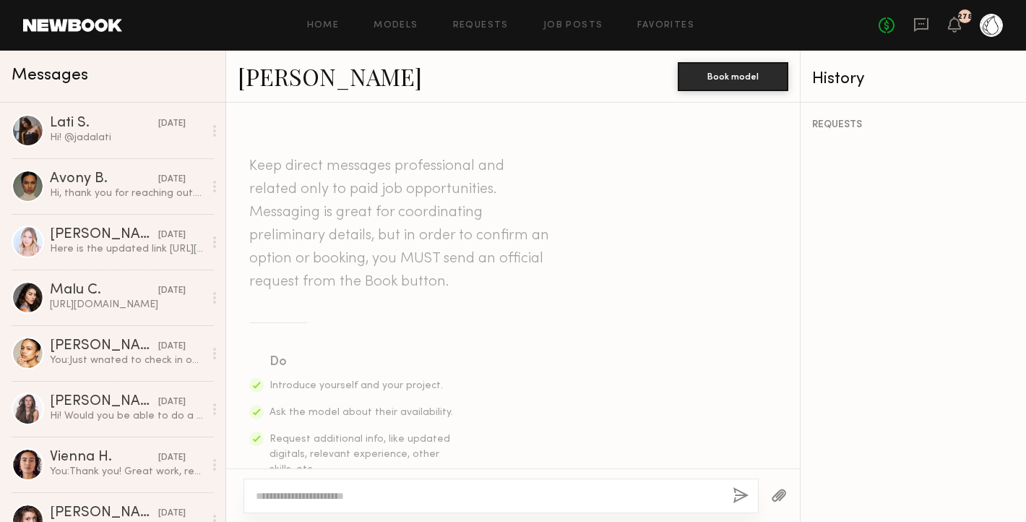
click at [298, 496] on textarea at bounding box center [488, 496] width 465 height 14
type textarea "**********"
click at [327, 488] on div "**********" at bounding box center [501, 495] width 515 height 35
click at [327, 489] on textarea "**********" at bounding box center [488, 496] width 465 height 14
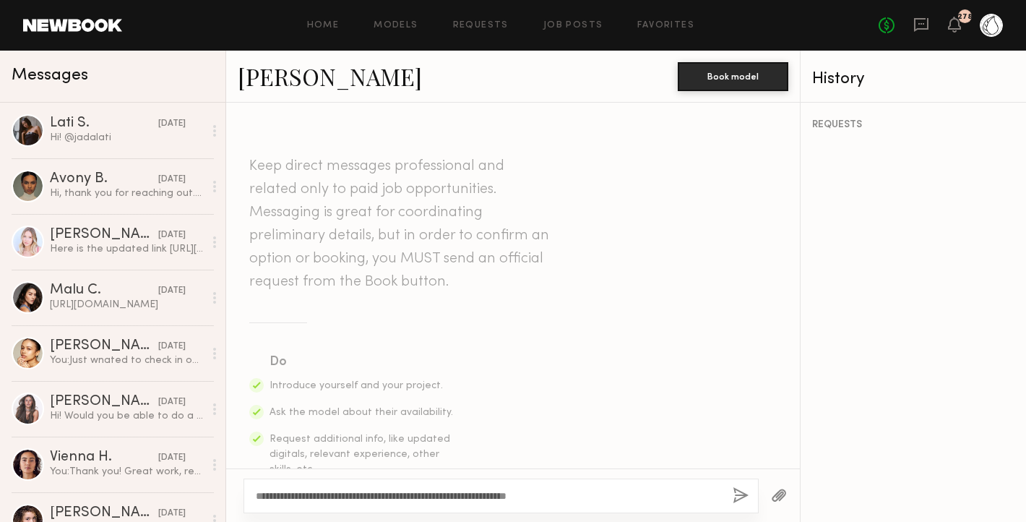
click at [736, 494] on button "button" at bounding box center [741, 496] width 16 height 18
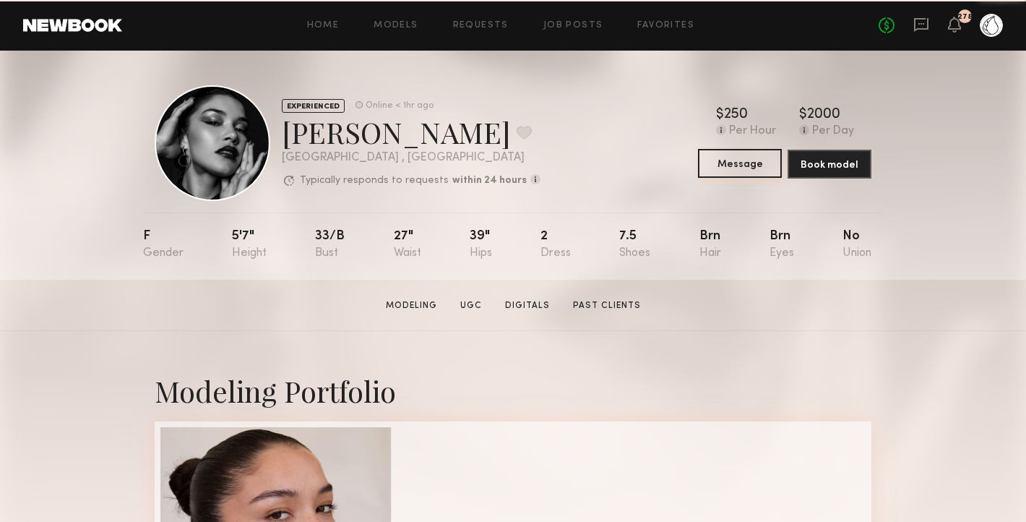
click at [719, 173] on button "Message" at bounding box center [740, 163] width 84 height 29
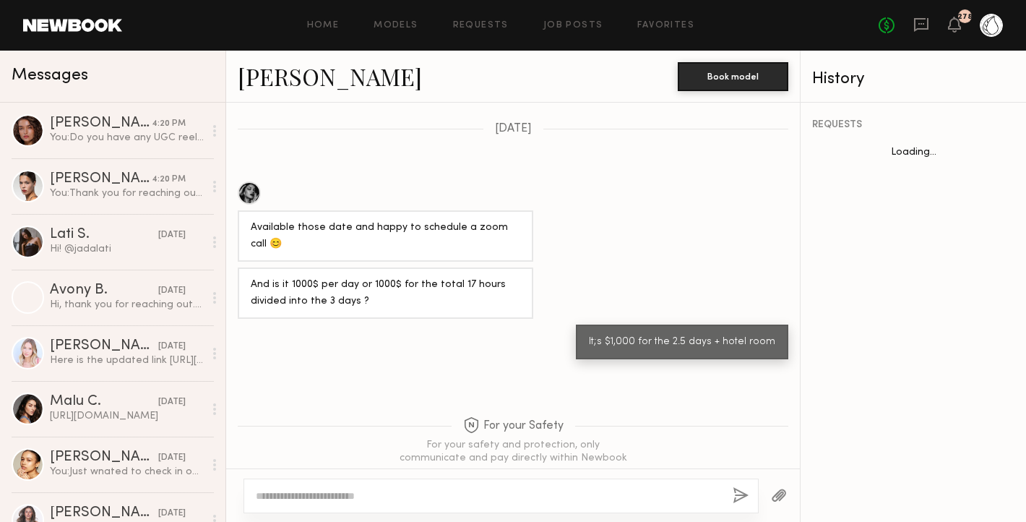
scroll to position [1386, 0]
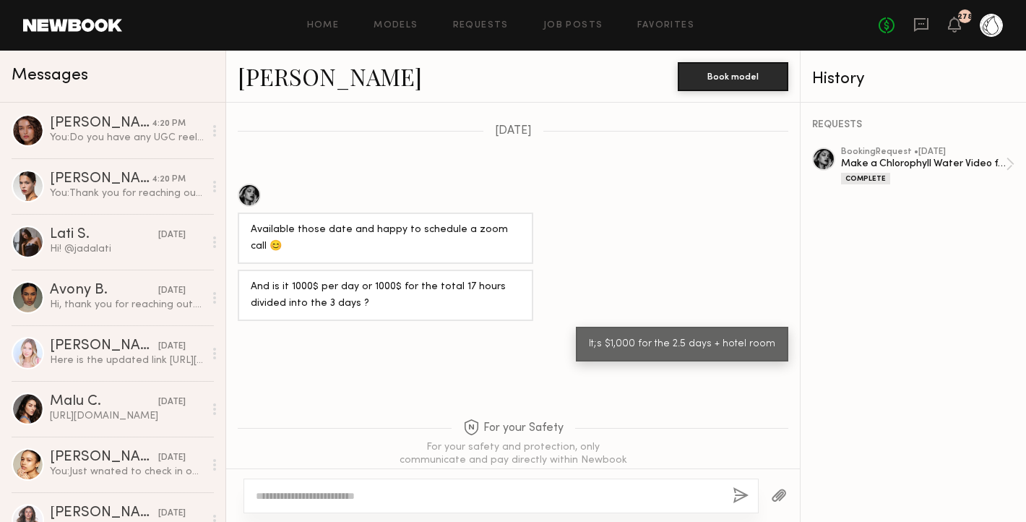
click at [316, 496] on textarea at bounding box center [488, 496] width 465 height 14
type textarea "**********"
click at [744, 498] on button "button" at bounding box center [741, 496] width 16 height 18
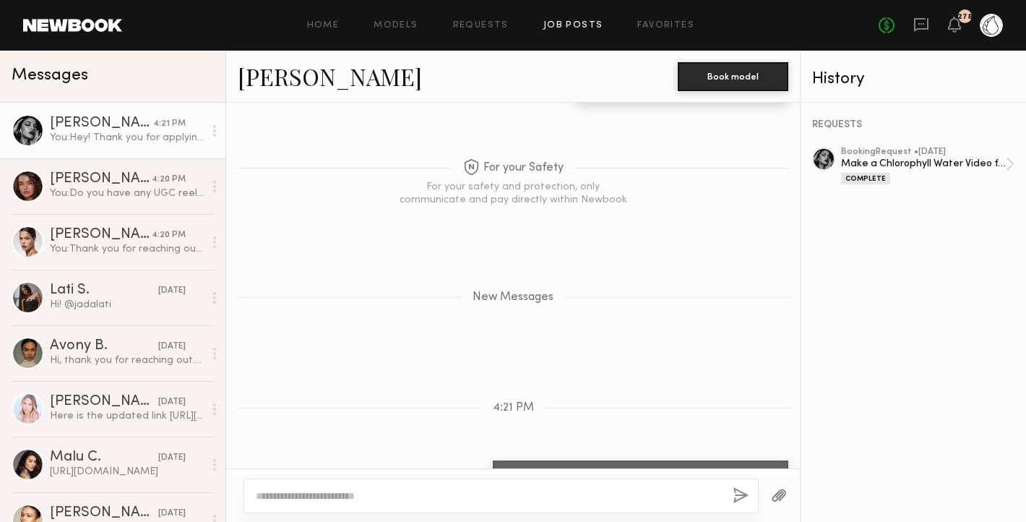
click at [584, 26] on link "Job Posts" at bounding box center [573, 25] width 60 height 9
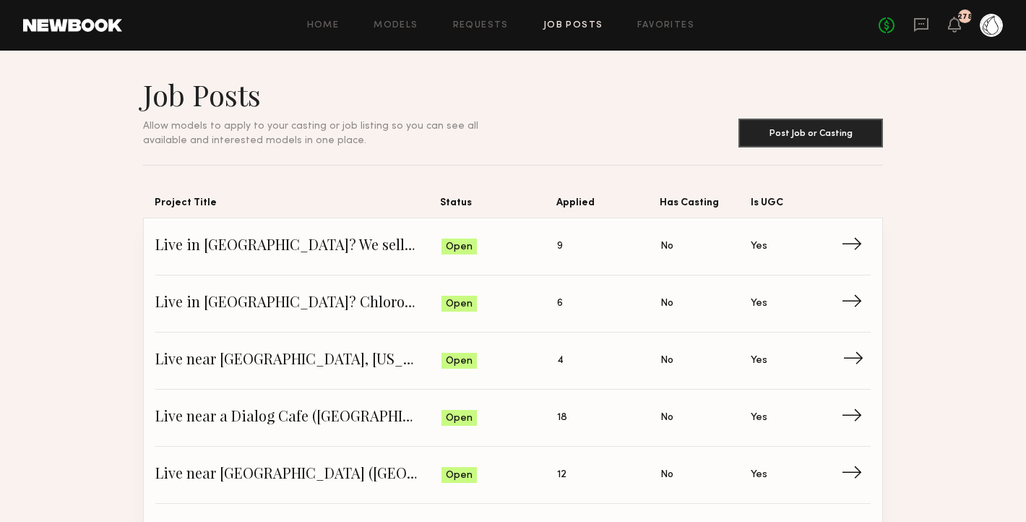
click at [259, 353] on span "Live near [GEOGRAPHIC_DATA], [US_STATE]? We sell our Chlorophyll Water at [GEOG…" at bounding box center [298, 361] width 286 height 22
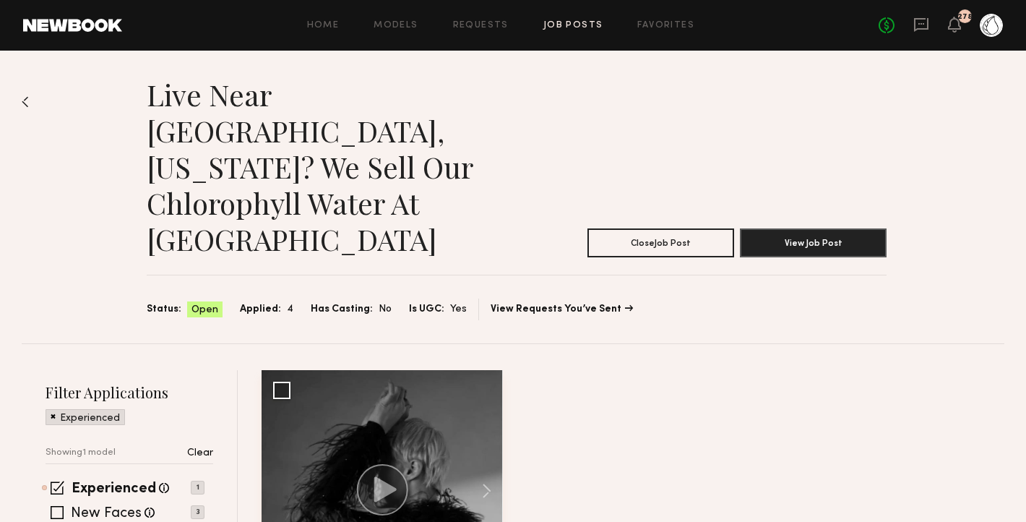
click at [24, 104] on img at bounding box center [25, 102] width 7 height 12
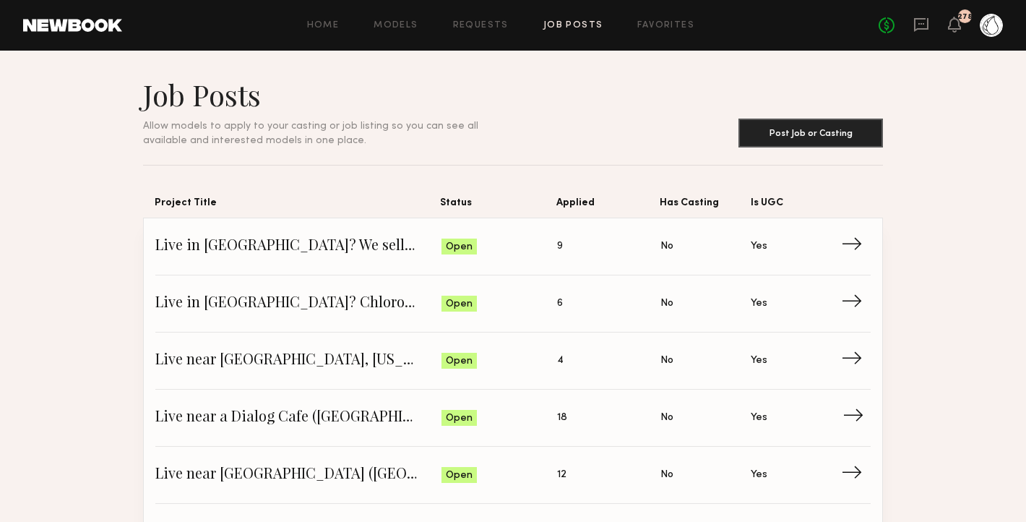
click at [250, 412] on span "Live near a Dialog Cafe (LA)? Chlorophyll Water Content" at bounding box center [298, 418] width 286 height 22
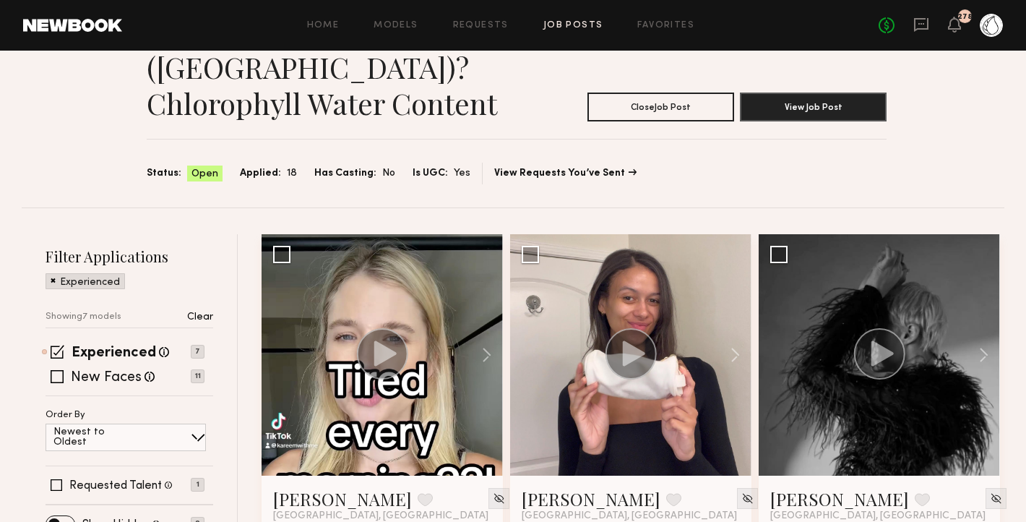
scroll to position [139, 0]
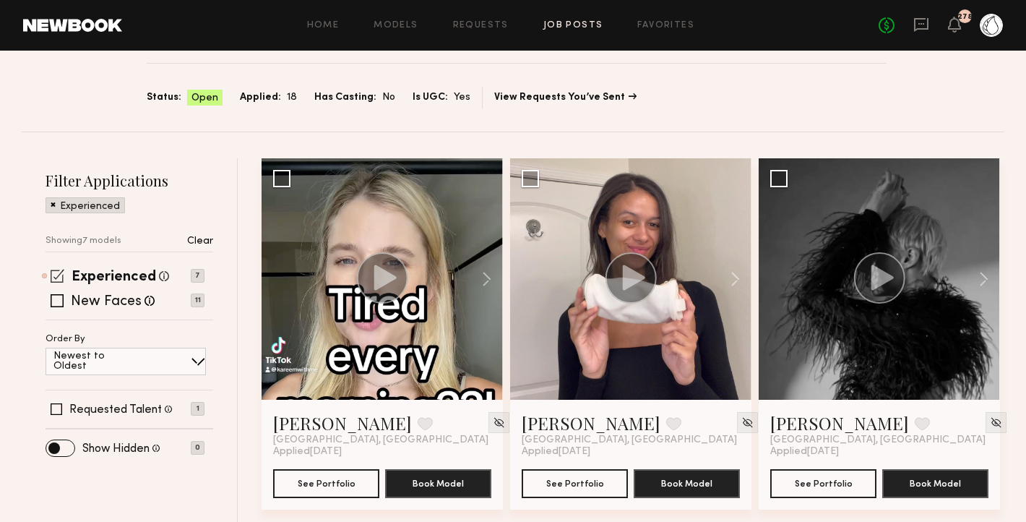
click at [55, 277] on span at bounding box center [58, 276] width 14 height 14
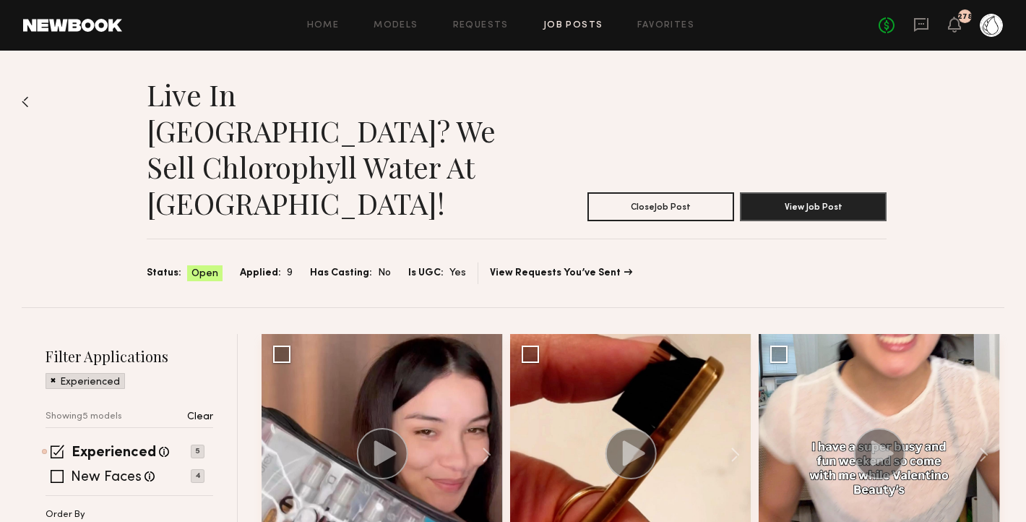
click at [28, 100] on img at bounding box center [25, 102] width 7 height 12
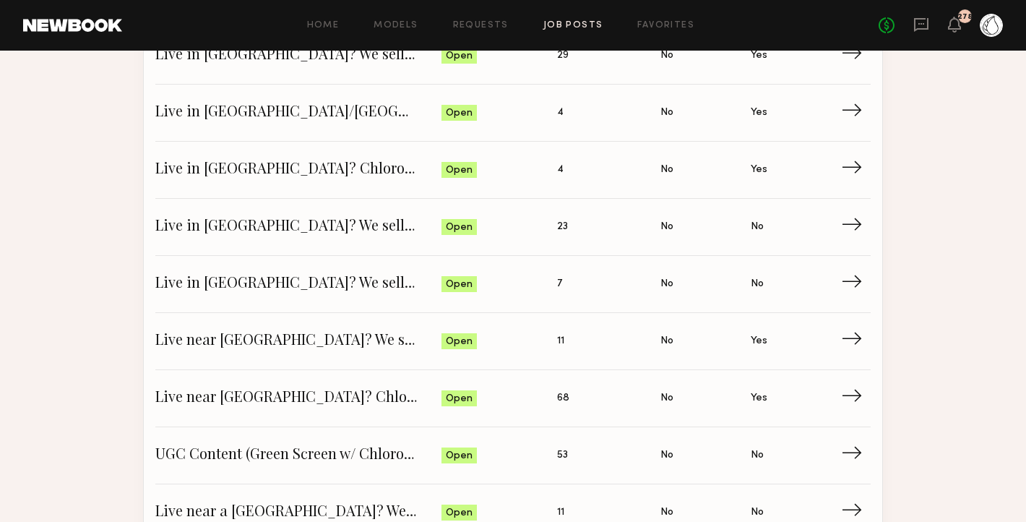
scroll to position [715, 0]
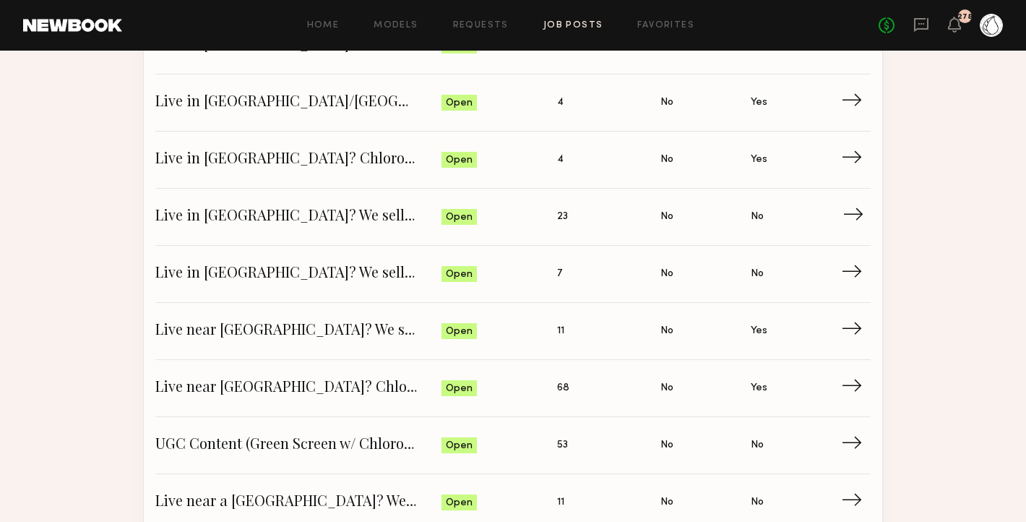
click at [249, 217] on span "Live in [GEOGRAPHIC_DATA]? We sell our Chlorophyll Water at [GEOGRAPHIC_DATA] (…" at bounding box center [298, 217] width 286 height 22
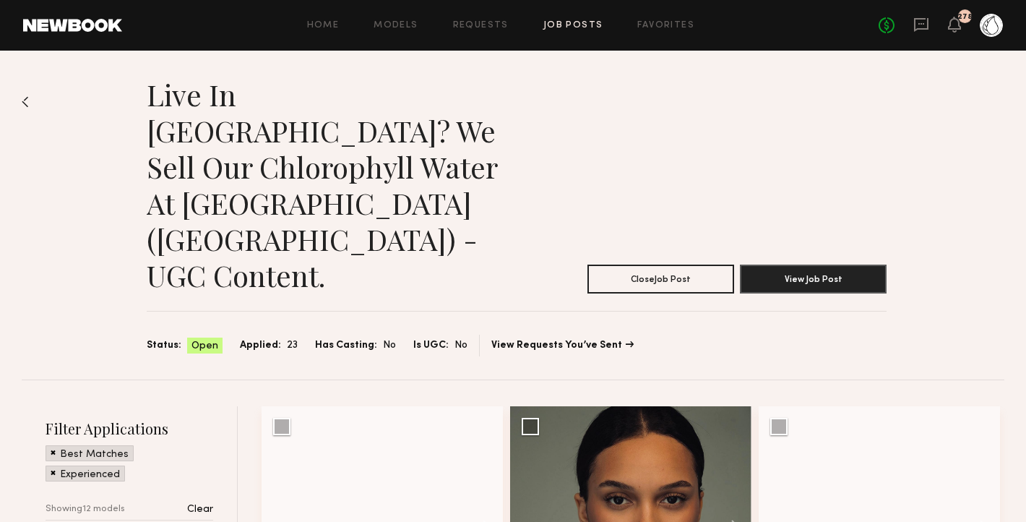
scroll to position [90, 0]
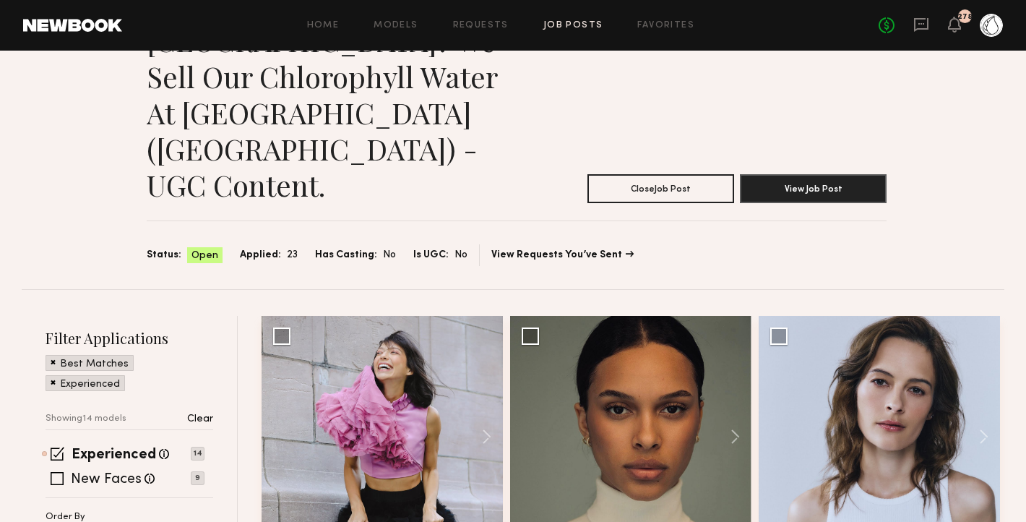
click at [201, 414] on p "Clear" at bounding box center [200, 419] width 26 height 10
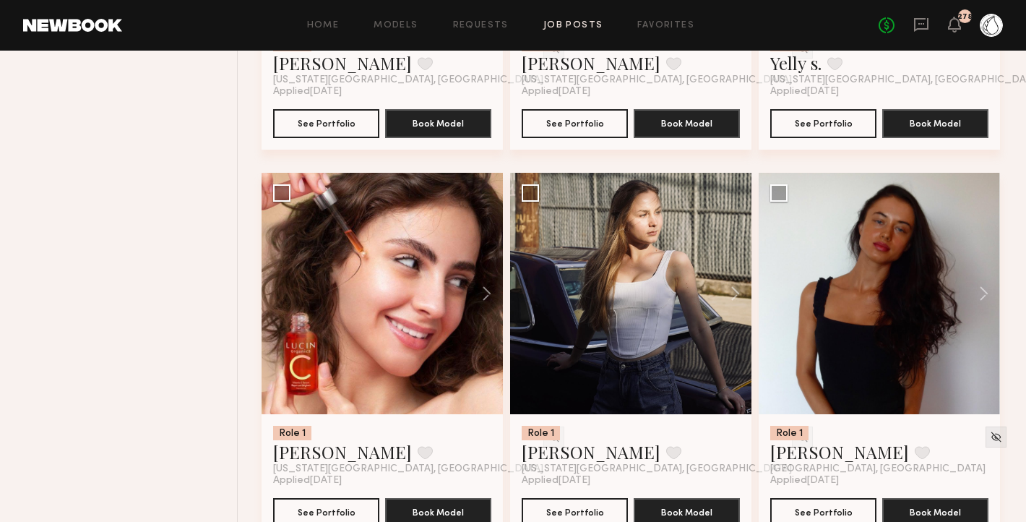
scroll to position [1885, 0]
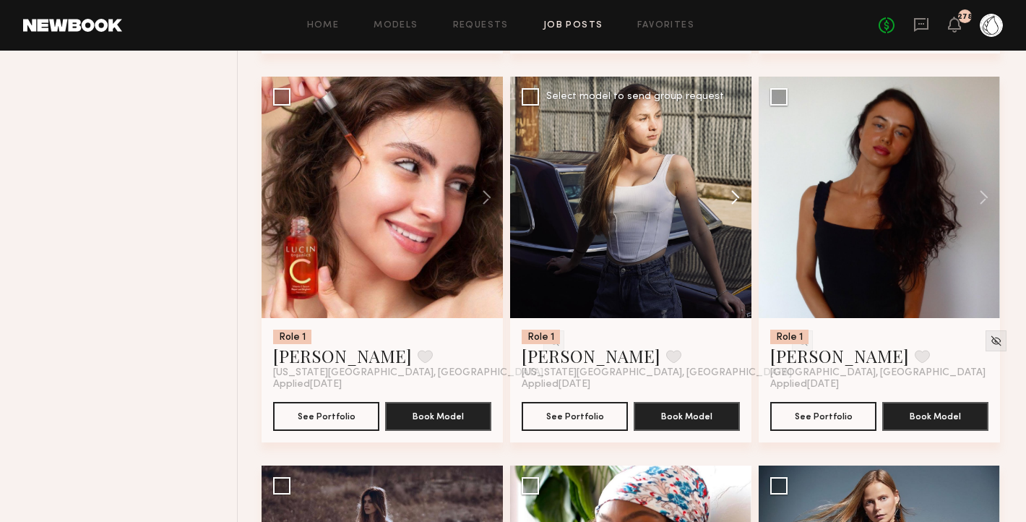
click at [731, 131] on button at bounding box center [728, 197] width 46 height 241
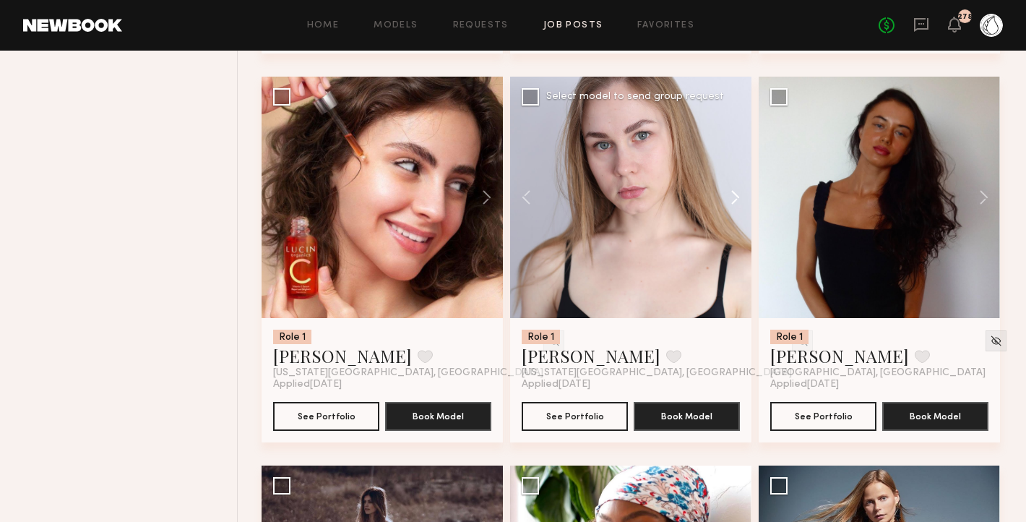
click at [731, 131] on button at bounding box center [728, 197] width 46 height 241
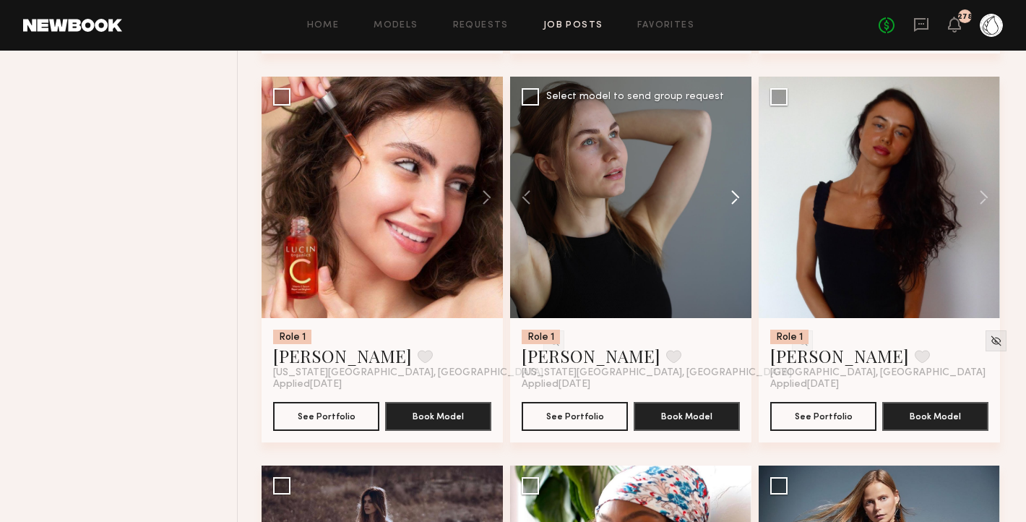
click at [731, 131] on button at bounding box center [728, 197] width 46 height 241
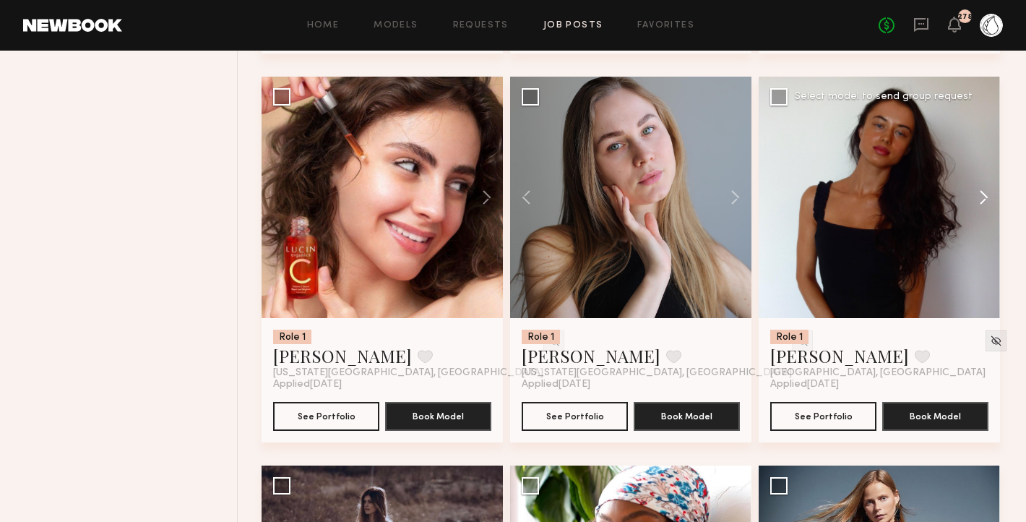
click at [978, 123] on button at bounding box center [977, 197] width 46 height 241
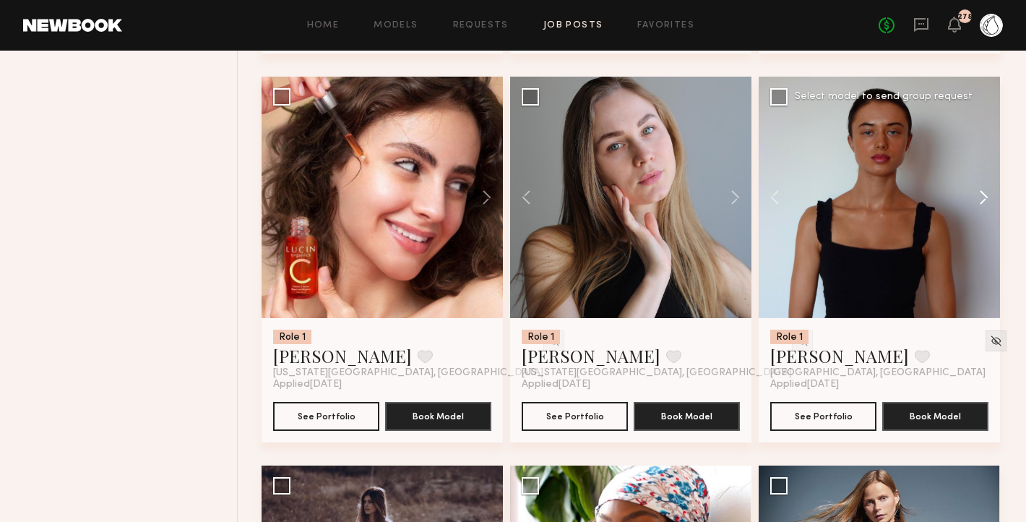
click at [978, 123] on button at bounding box center [977, 197] width 46 height 241
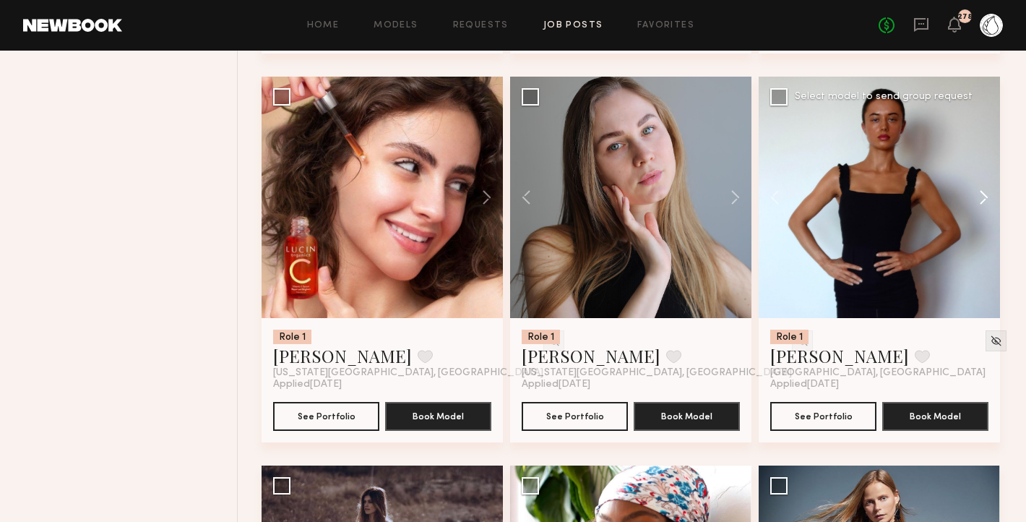
click at [978, 123] on button at bounding box center [977, 197] width 46 height 241
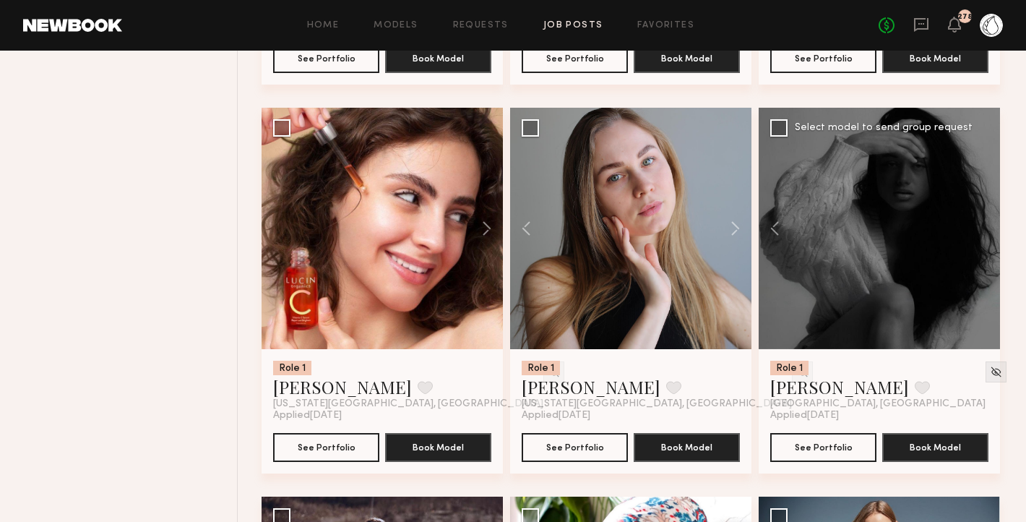
scroll to position [1810, 0]
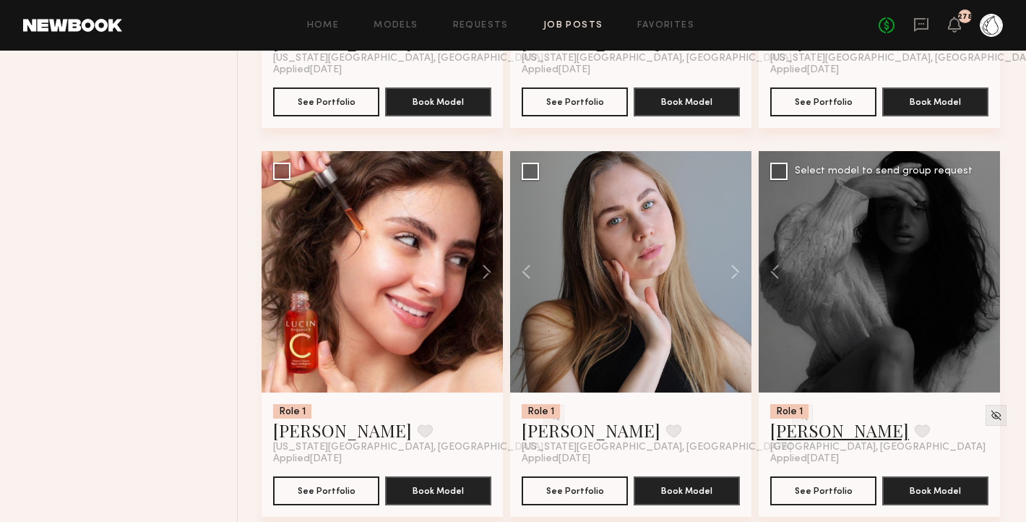
click at [825, 418] on link "[PERSON_NAME]" at bounding box center [839, 429] width 139 height 23
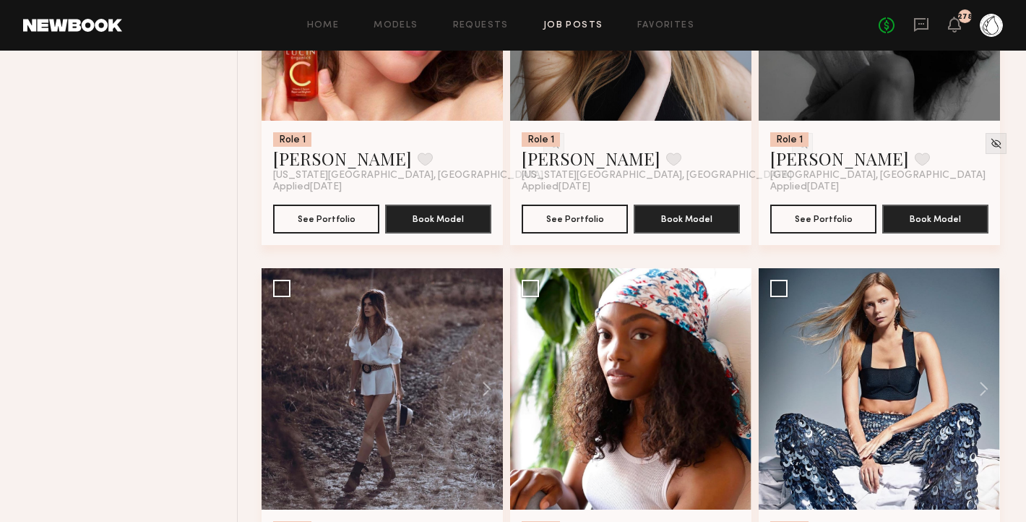
scroll to position [2141, 0]
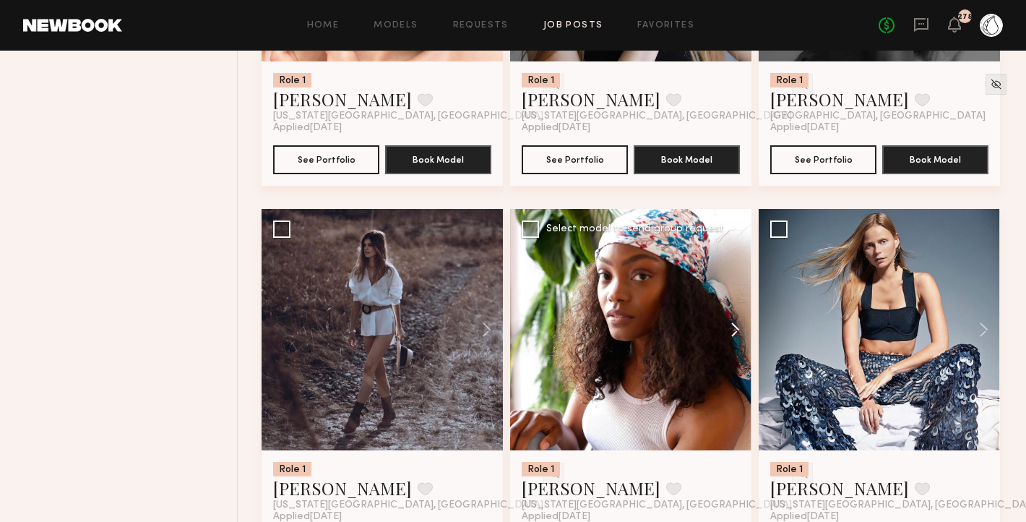
click at [729, 256] on button at bounding box center [728, 329] width 46 height 241
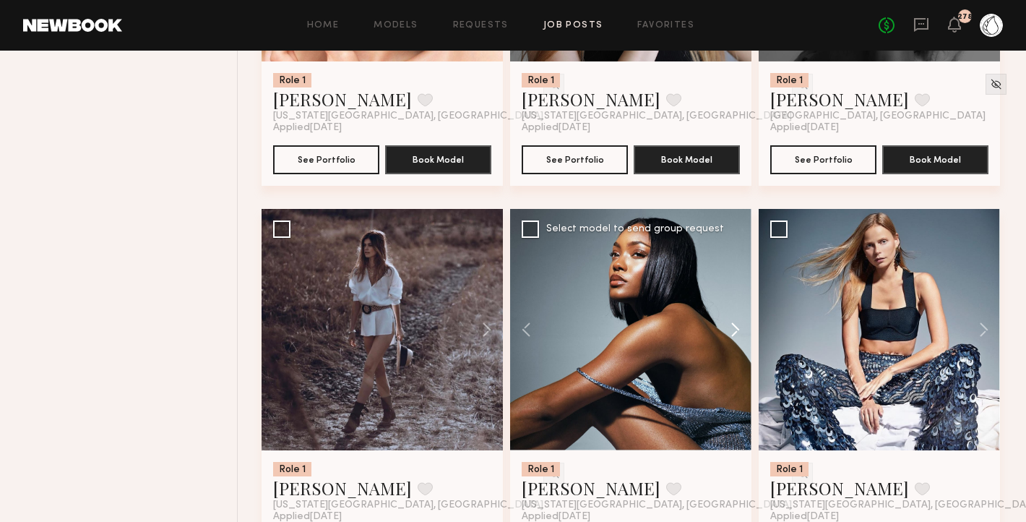
click at [729, 256] on button at bounding box center [728, 329] width 46 height 241
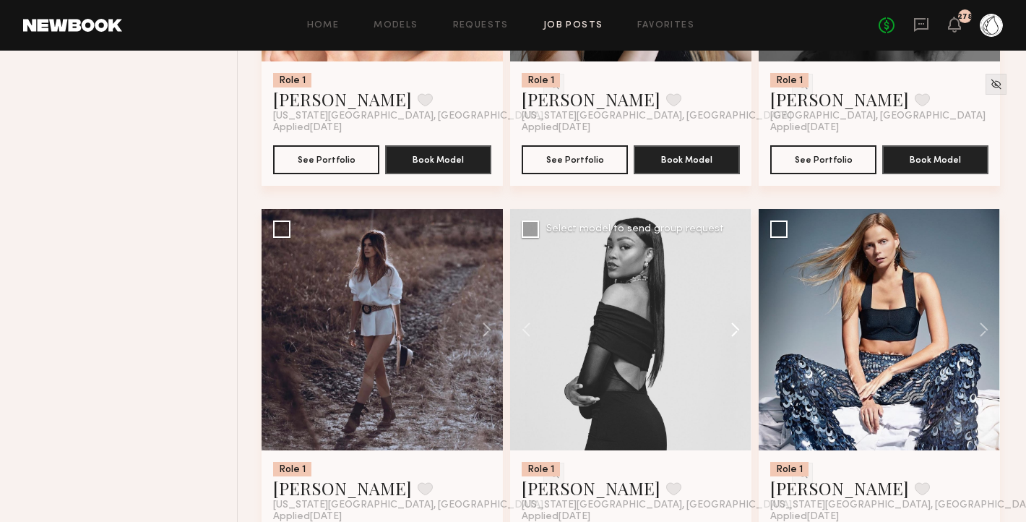
click at [729, 256] on button at bounding box center [728, 329] width 46 height 241
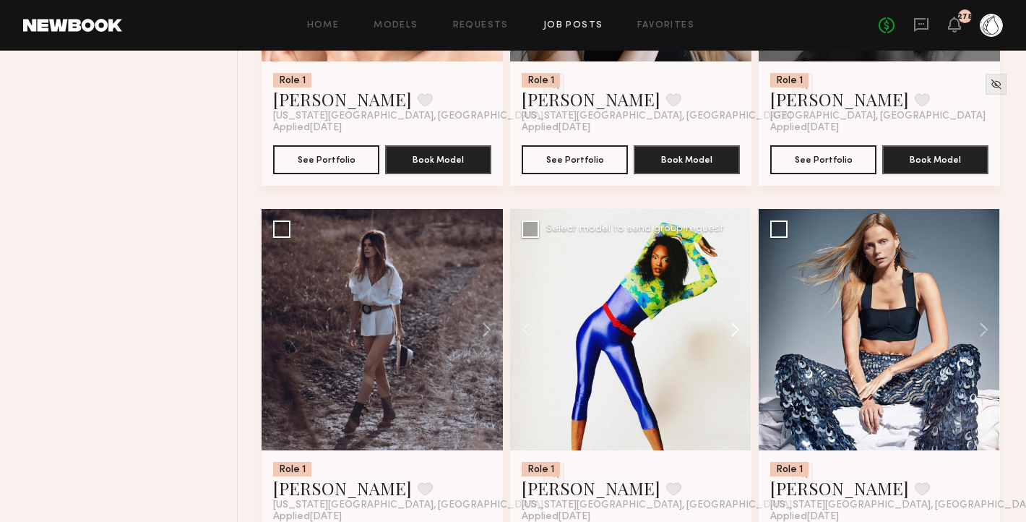
click at [729, 256] on button at bounding box center [728, 329] width 46 height 241
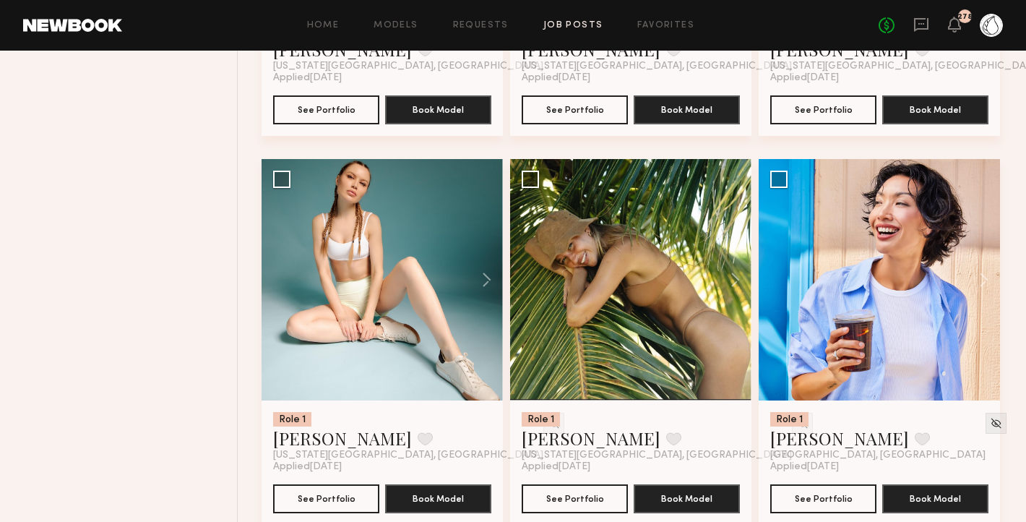
scroll to position [2582, 0]
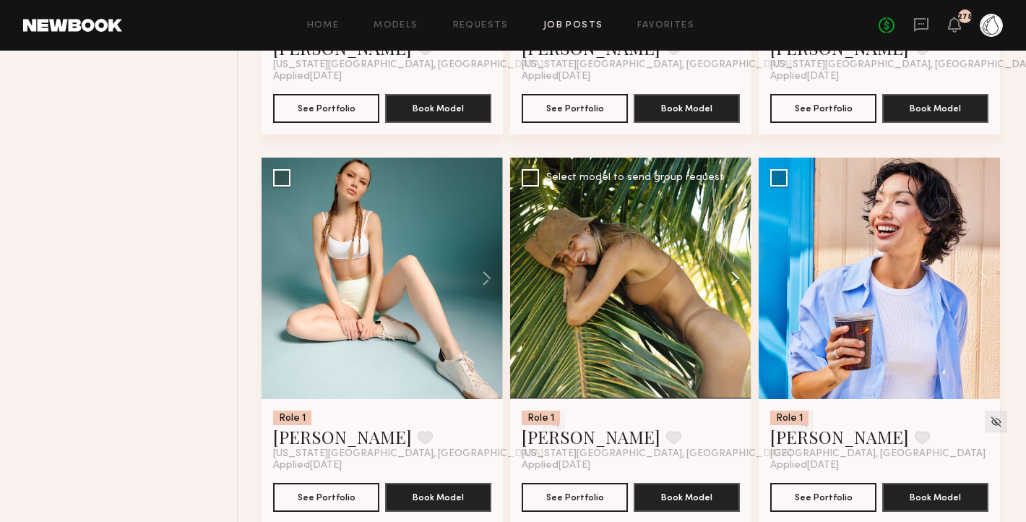
click at [734, 210] on button at bounding box center [728, 278] width 46 height 241
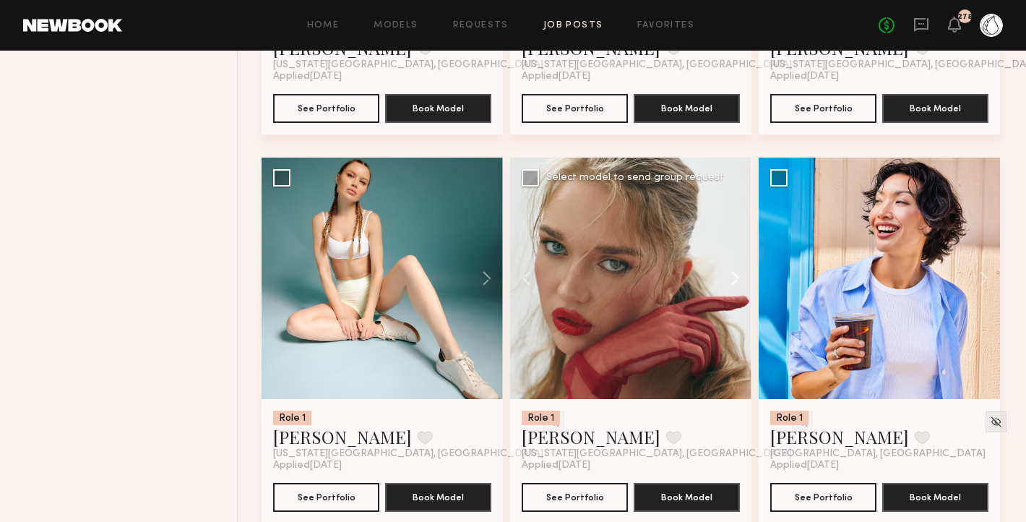
click at [734, 210] on button at bounding box center [728, 278] width 46 height 241
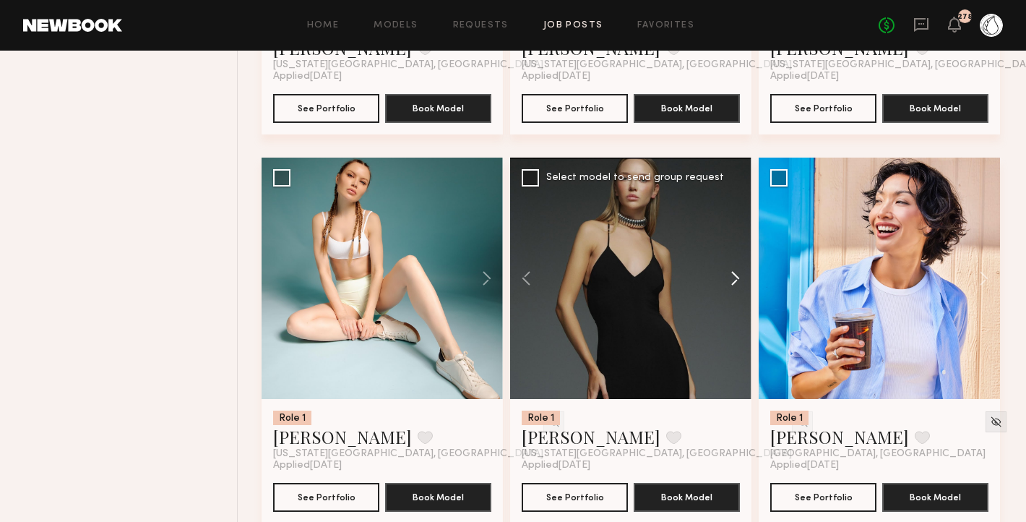
click at [734, 210] on button at bounding box center [728, 278] width 46 height 241
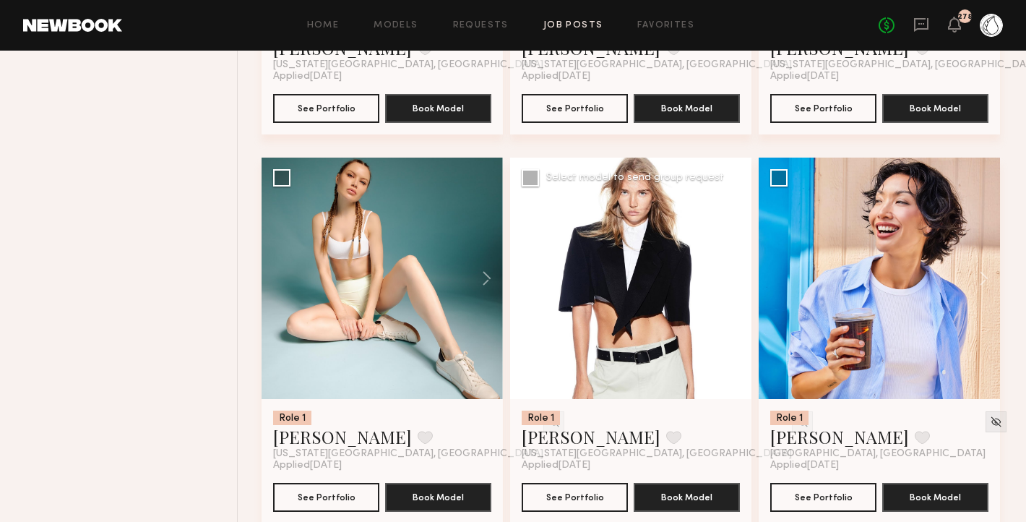
click at [734, 210] on div at bounding box center [630, 278] width 241 height 241
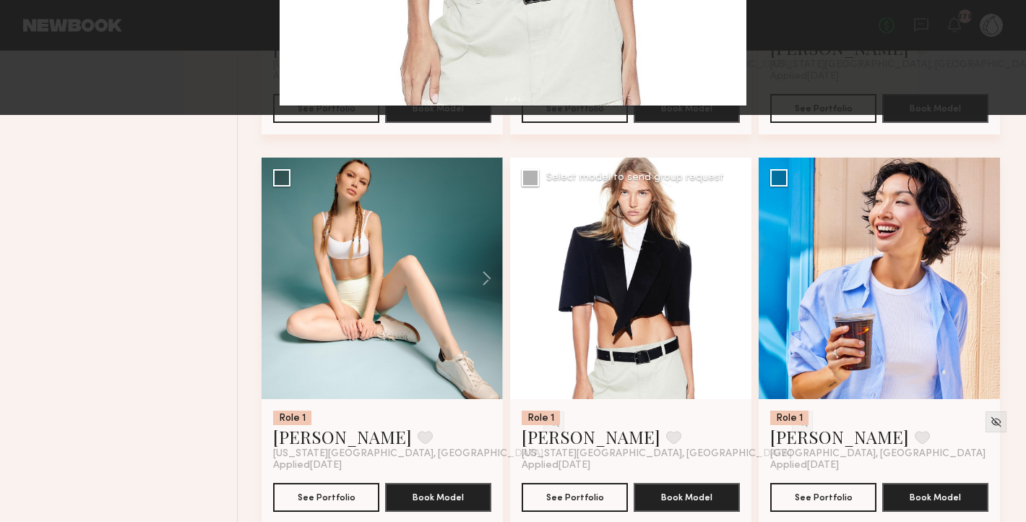
click at [35, 35] on button at bounding box center [33, 35] width 23 height 26
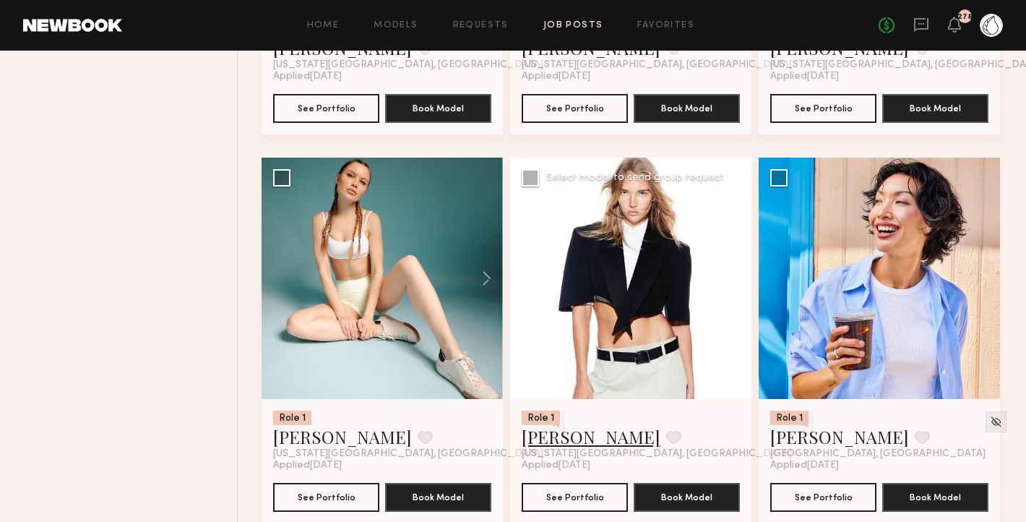
click at [551, 425] on link "[PERSON_NAME]" at bounding box center [591, 436] width 139 height 23
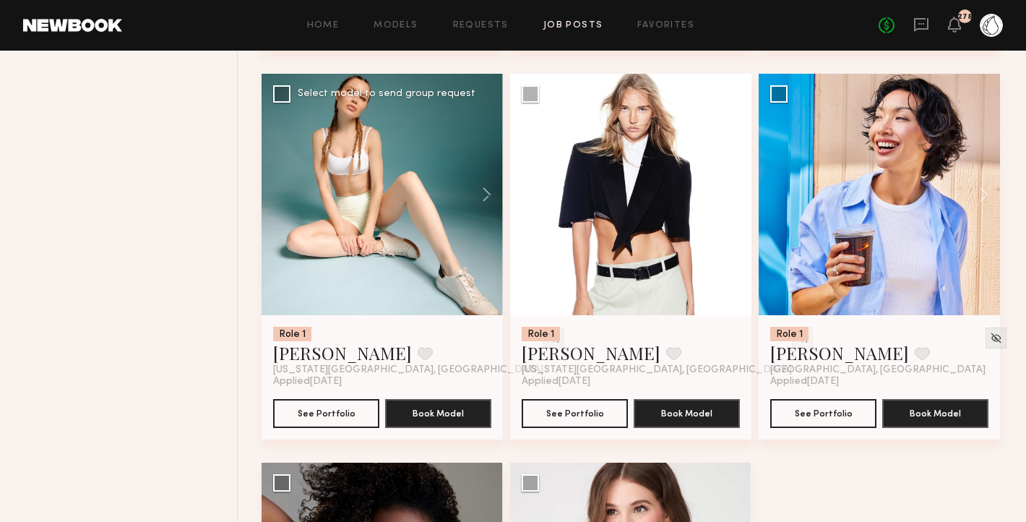
scroll to position [2909, 0]
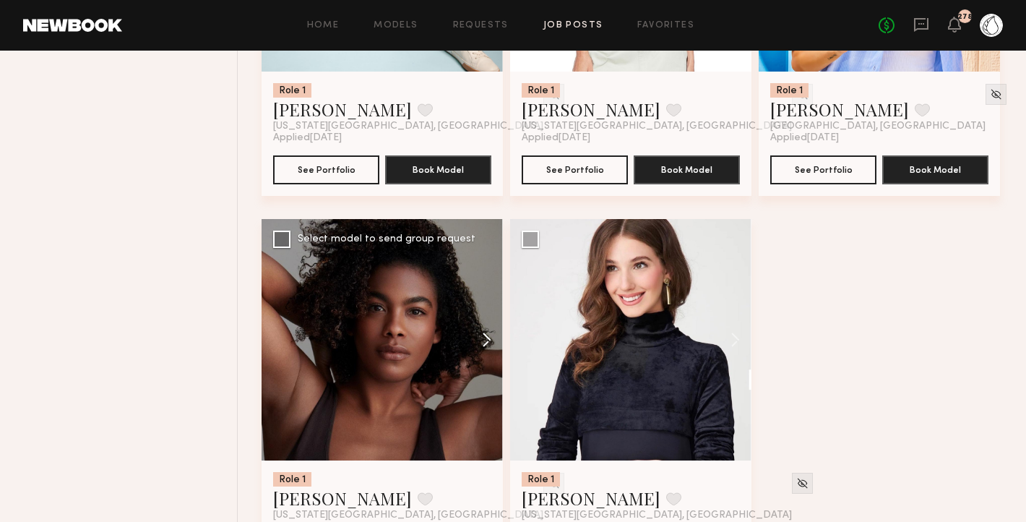
click at [483, 272] on button at bounding box center [480, 339] width 46 height 241
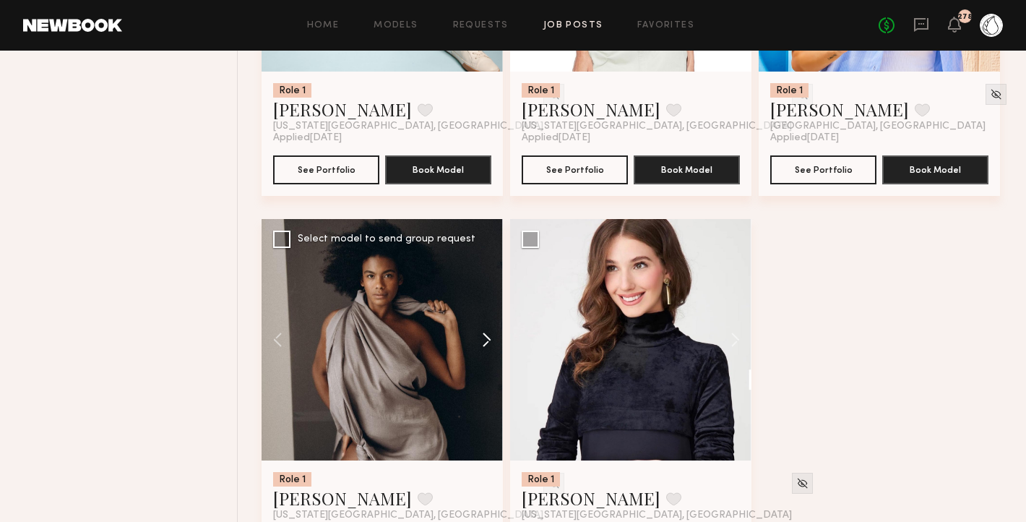
click at [483, 272] on button at bounding box center [480, 339] width 46 height 241
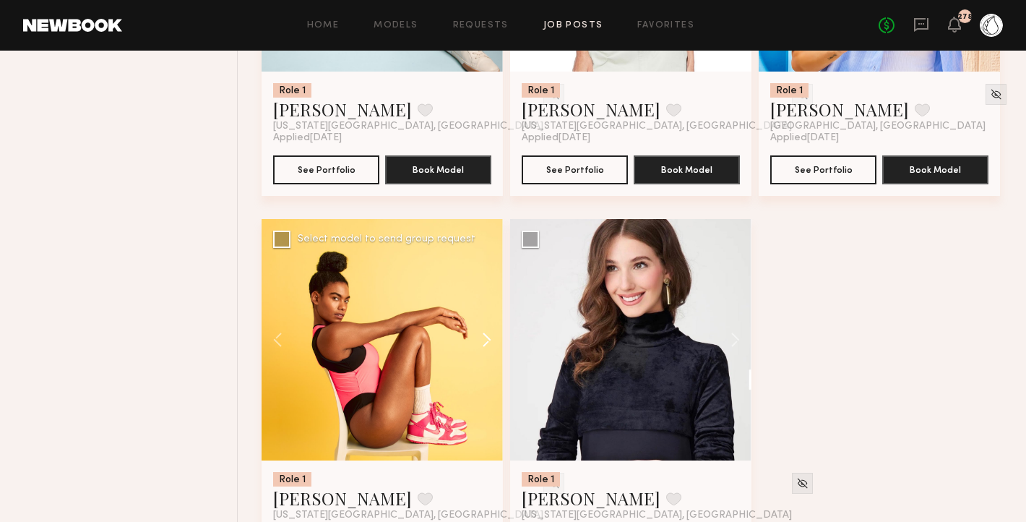
click at [483, 272] on button at bounding box center [480, 339] width 46 height 241
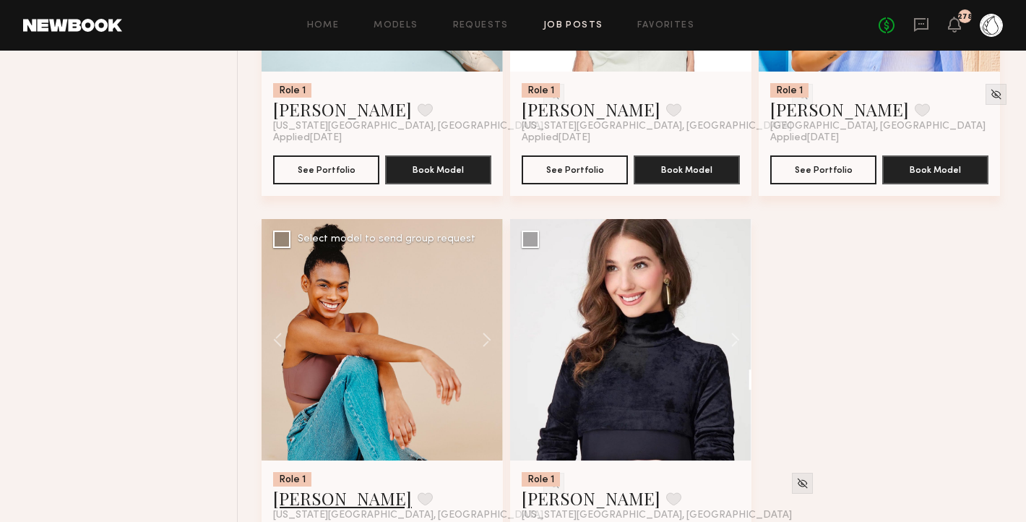
click at [320, 486] on link "Ashley C." at bounding box center [342, 497] width 139 height 23
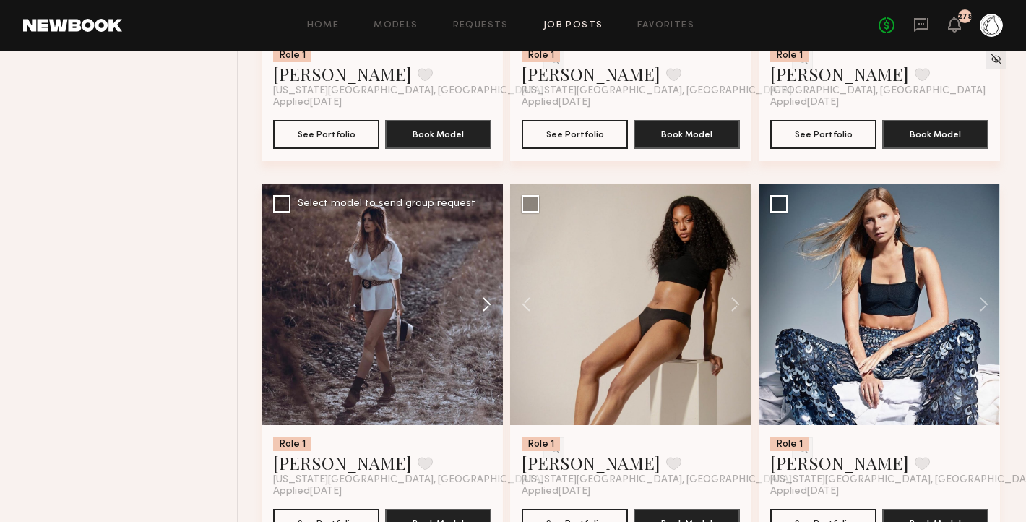
scroll to position [2075, 0]
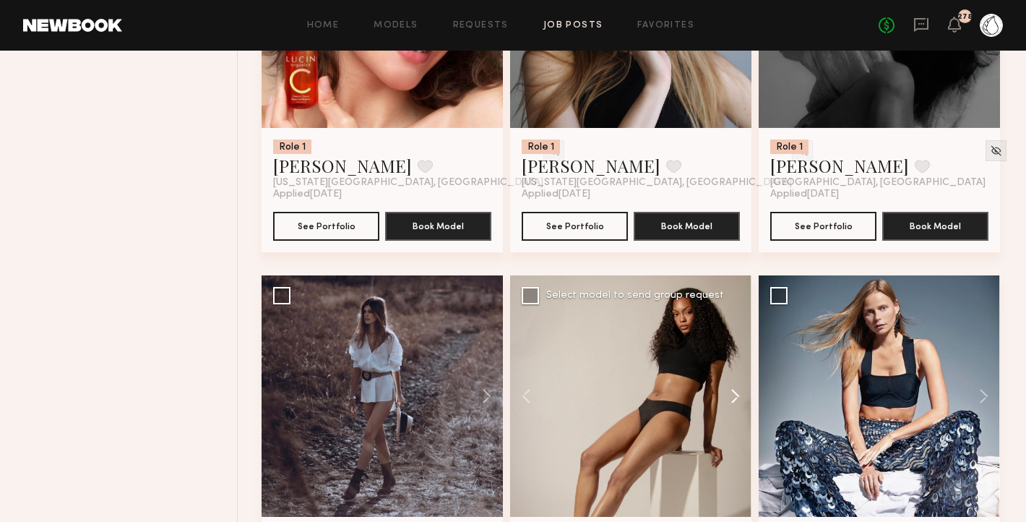
click at [728, 329] on button at bounding box center [728, 395] width 46 height 241
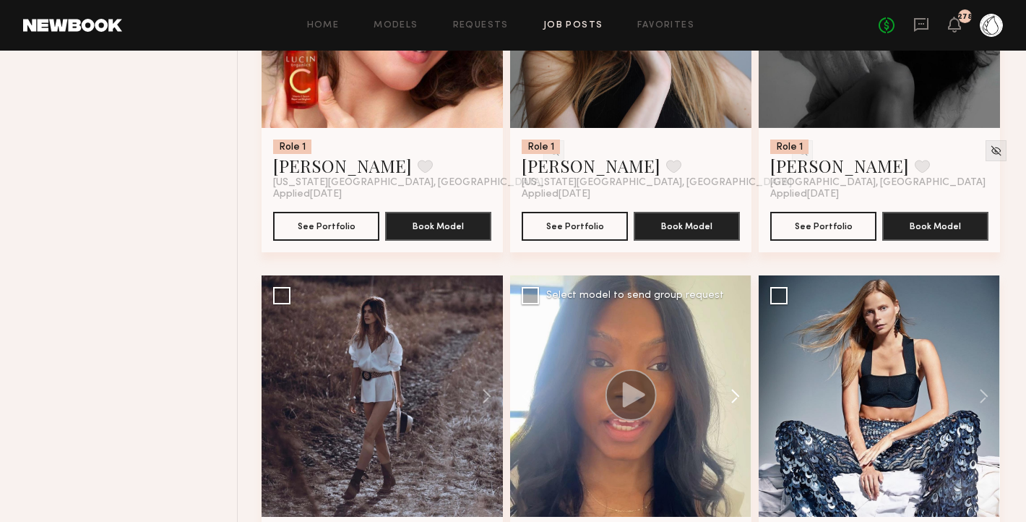
click at [728, 329] on button at bounding box center [728, 395] width 46 height 241
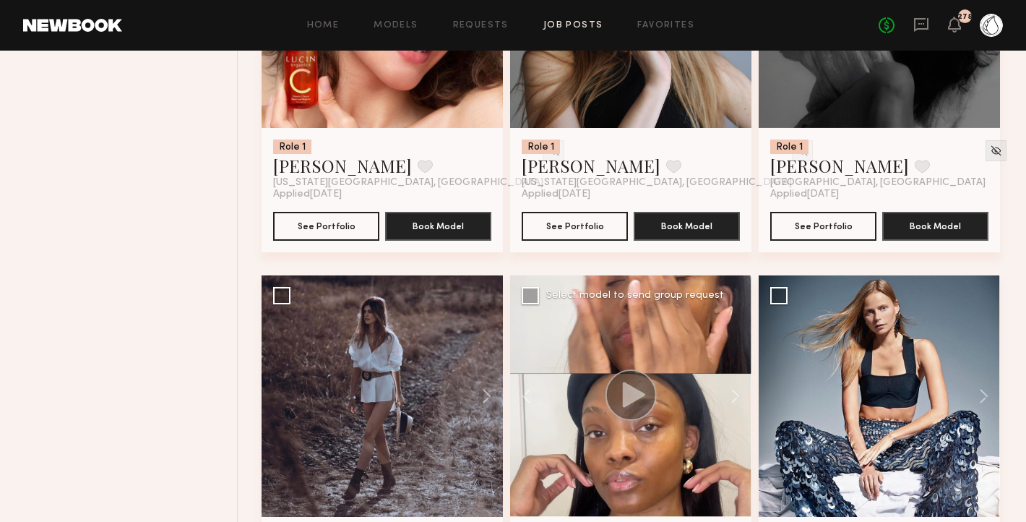
click at [626, 382] on icon at bounding box center [634, 394] width 22 height 25
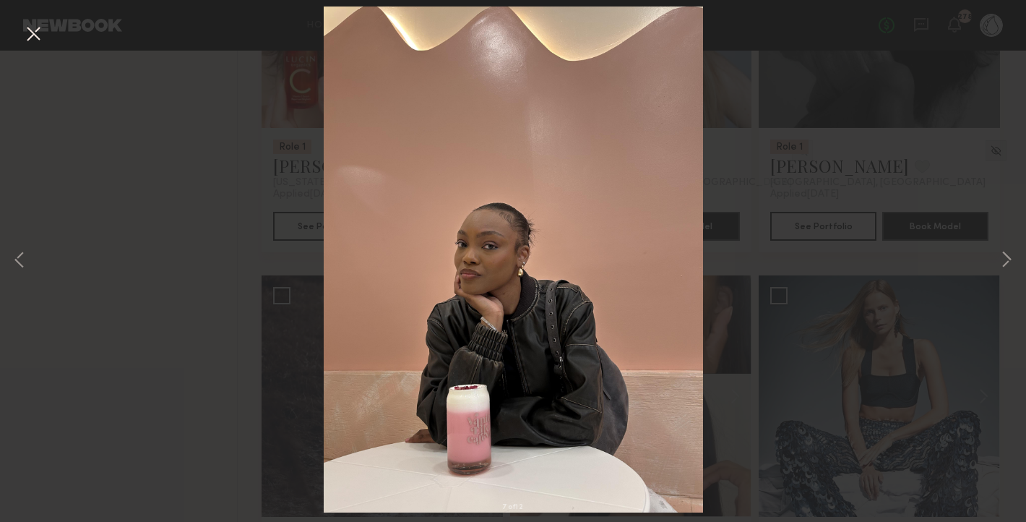
click at [32, 29] on button at bounding box center [33, 35] width 23 height 26
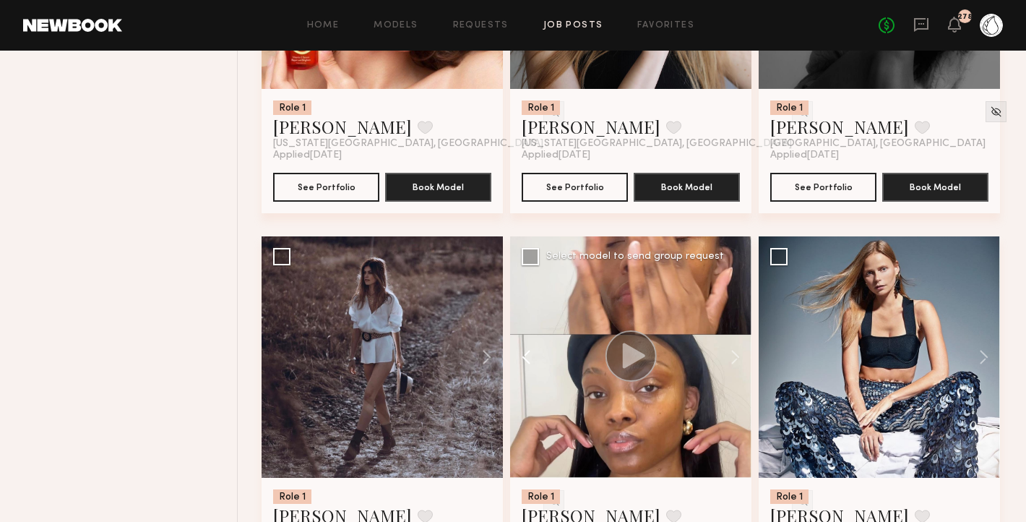
scroll to position [2144, 0]
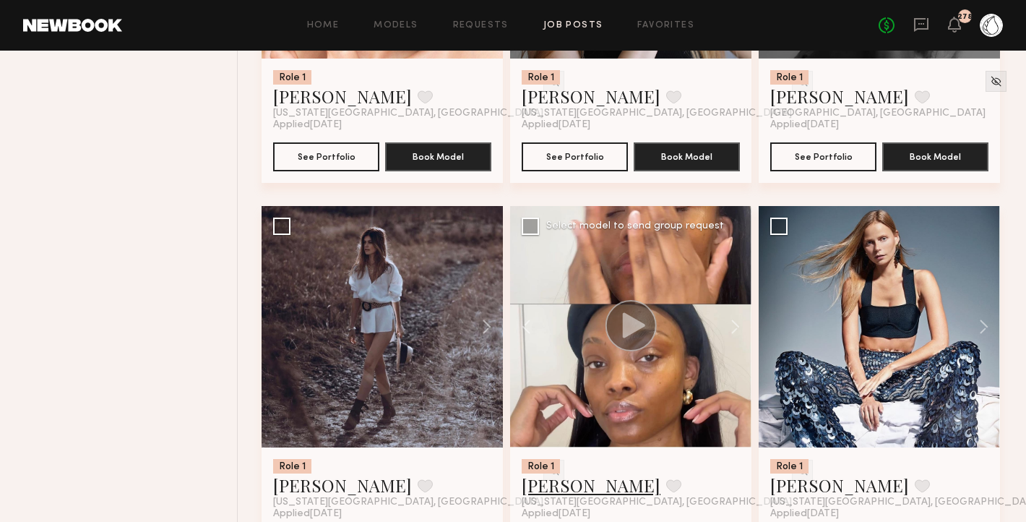
click at [545, 473] on link "Chasteny C." at bounding box center [591, 484] width 139 height 23
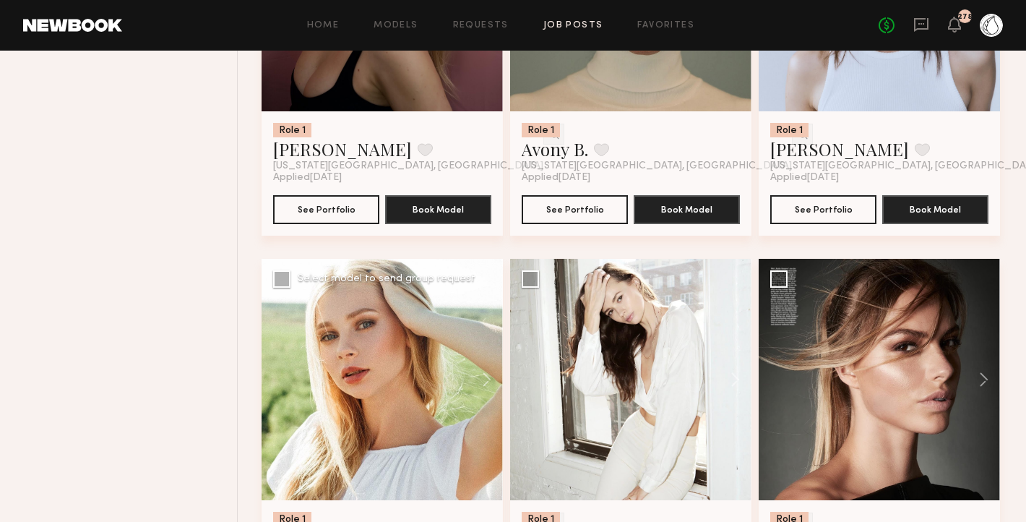
scroll to position [924, 0]
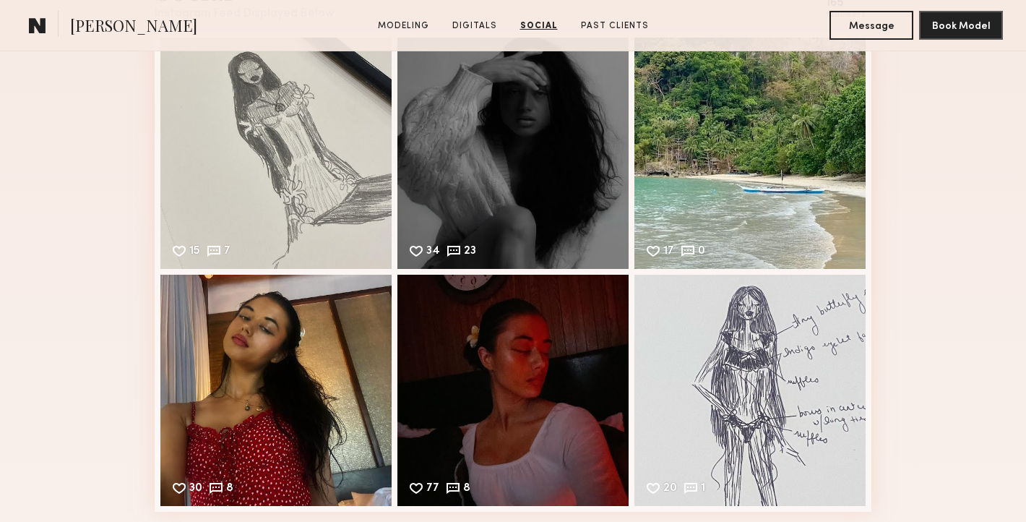
scroll to position [1813, 0]
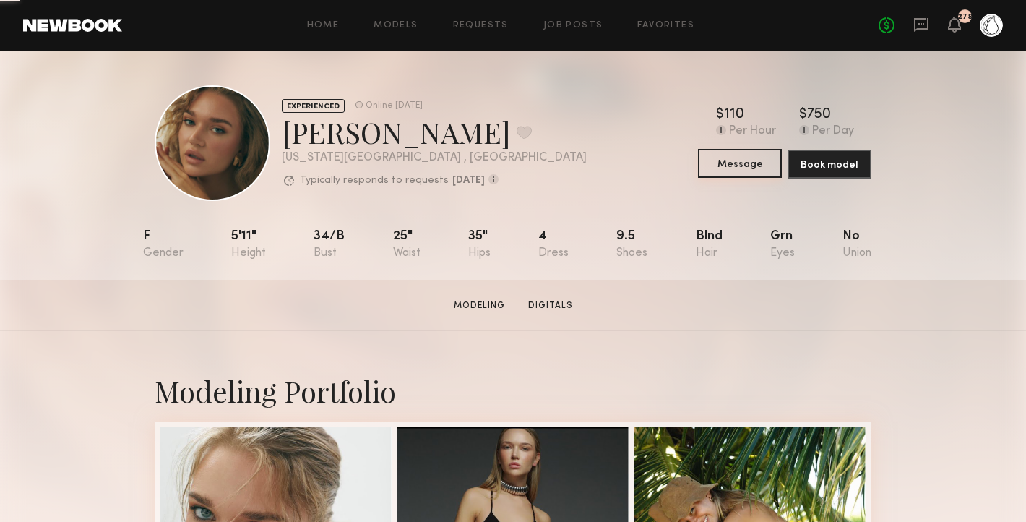
click at [731, 168] on button "Message" at bounding box center [740, 163] width 84 height 29
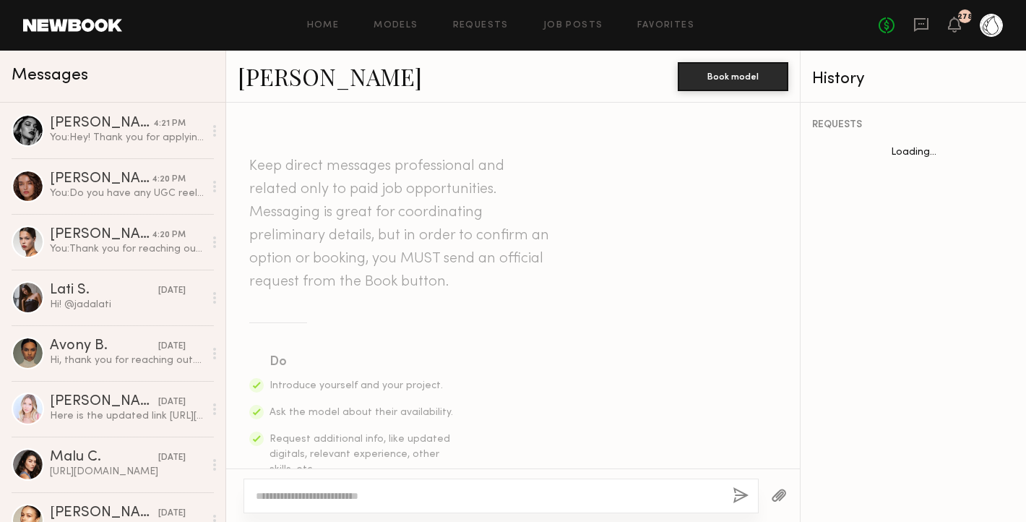
scroll to position [581, 0]
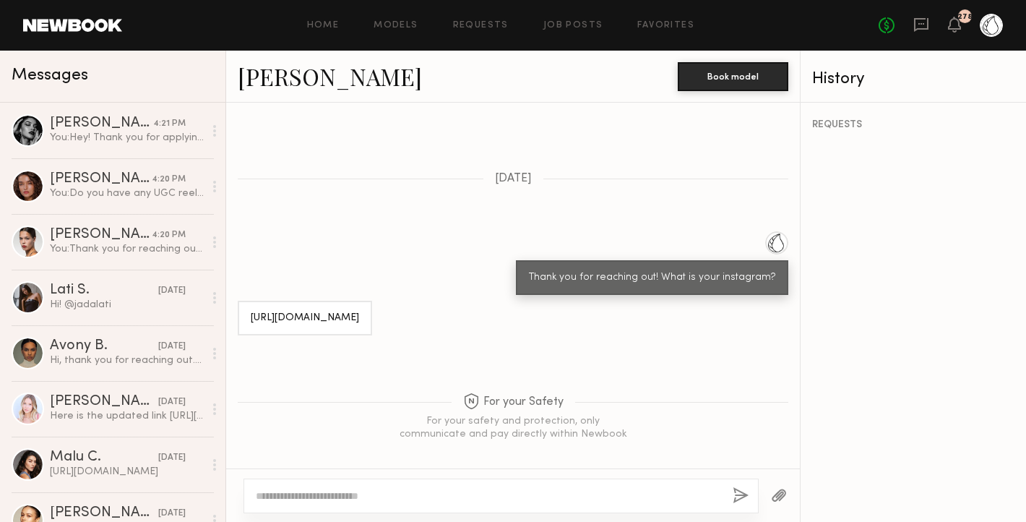
click at [359, 310] on div "https://www.instagram.com/viktoriagab?igsh=emZqazNkeW5hcWl4&utm_source=qr" at bounding box center [305, 318] width 108 height 17
copy div "viktoriagab"
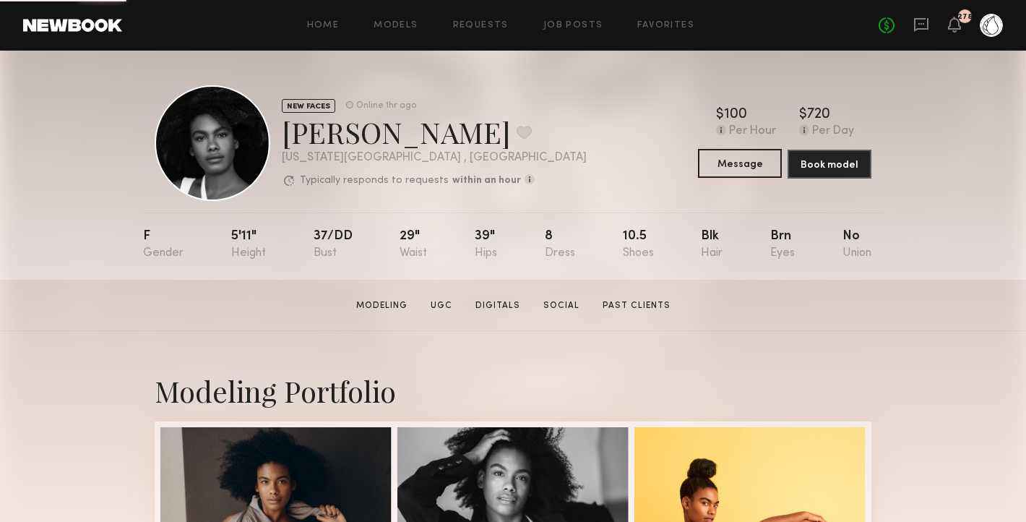
click at [742, 163] on button "Message" at bounding box center [740, 163] width 84 height 29
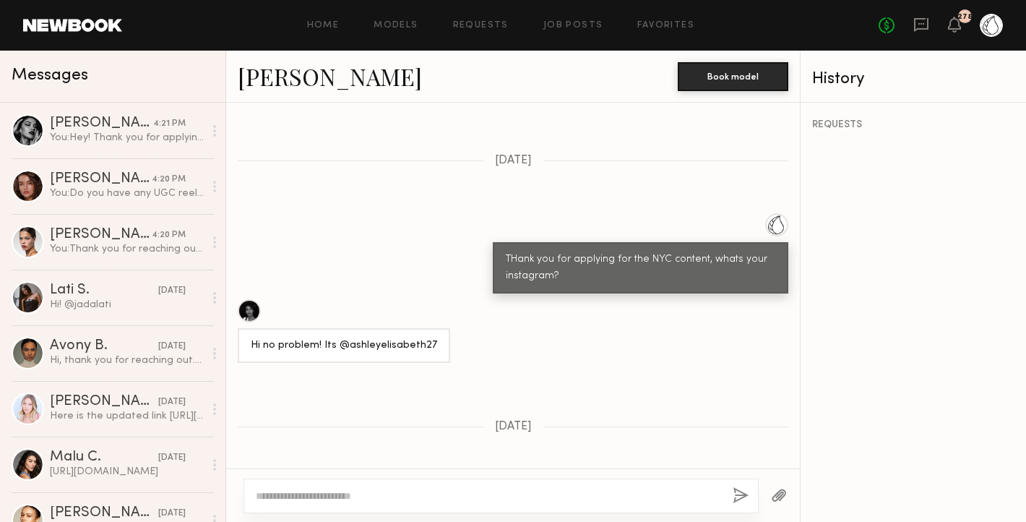
scroll to position [593, 0]
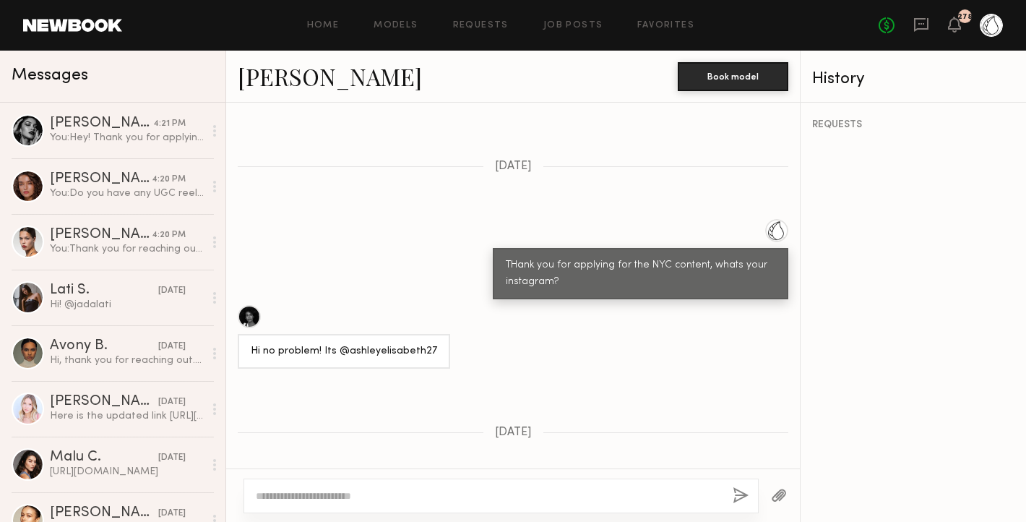
click at [360, 343] on div "Hi no problem! Its @ashleyelisabeth27" at bounding box center [344, 351] width 186 height 17
copy div "ashleyelisabeth27"
click at [282, 494] on textarea at bounding box center [488, 496] width 465 height 14
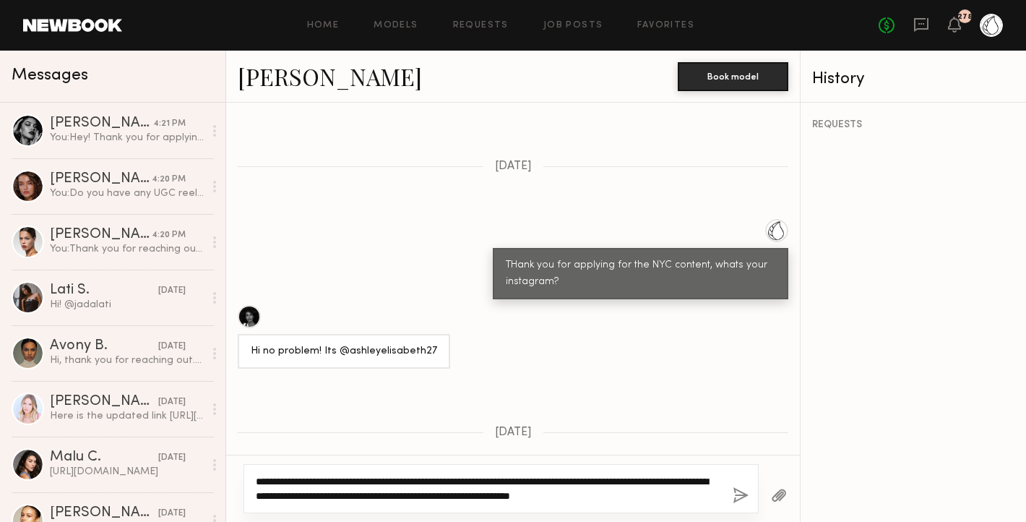
click at [689, 493] on textarea "**********" at bounding box center [488, 488] width 465 height 29
type textarea "**********"
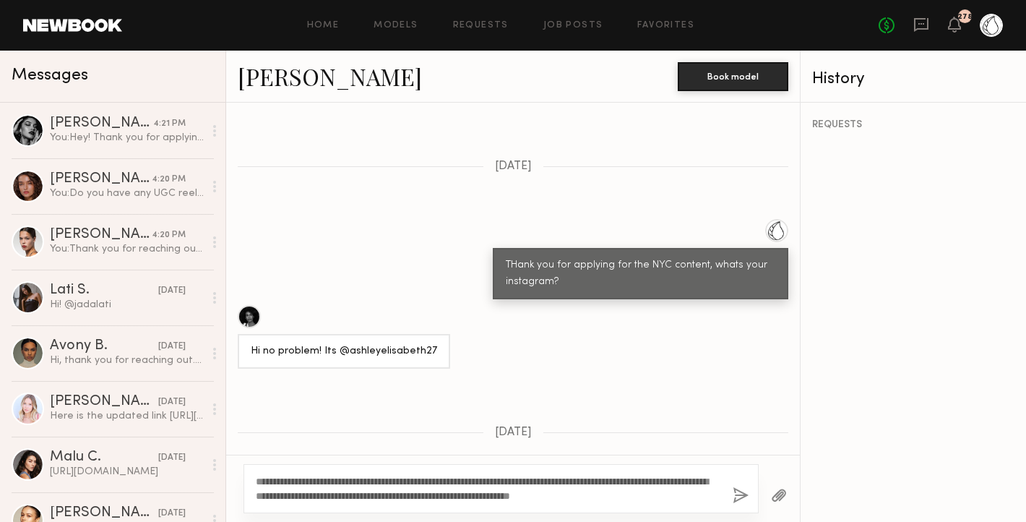
click at [742, 502] on button "button" at bounding box center [741, 496] width 16 height 18
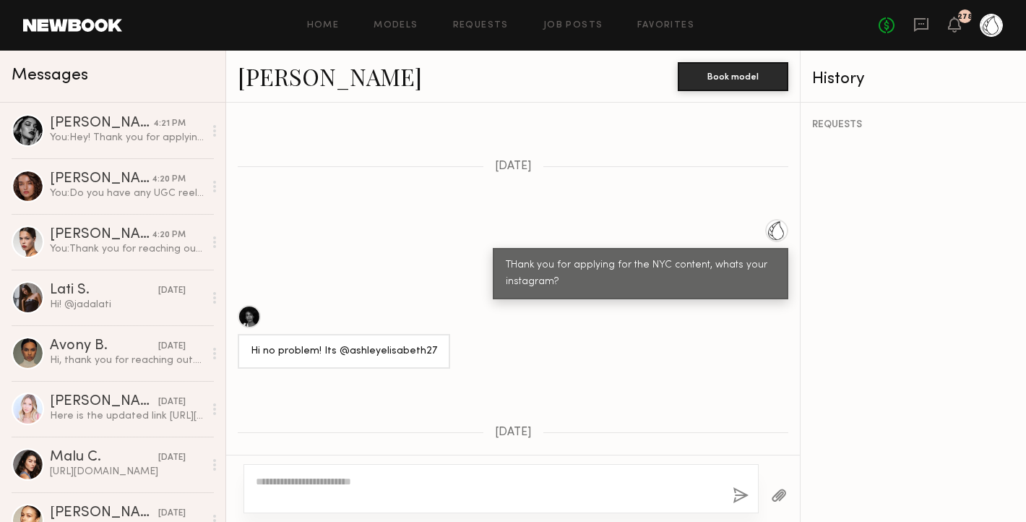
scroll to position [1690, 0]
